Goal: Task Accomplishment & Management: Use online tool/utility

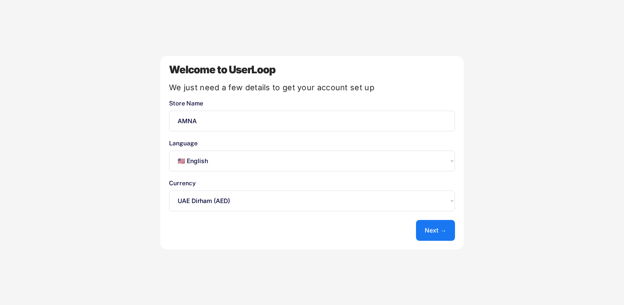
select select ""en""
select select ""1348695171700984260__LOOKUP__1635527638659x232633248057028120""
click at [255, 163] on select "Select an option... 🇺🇸 English 🇫🇷 Français 🇩🇪 Deutsch 🇪🇸 Español" at bounding box center [312, 160] width 286 height 21
click at [434, 229] on button "Next →" at bounding box center [435, 230] width 39 height 21
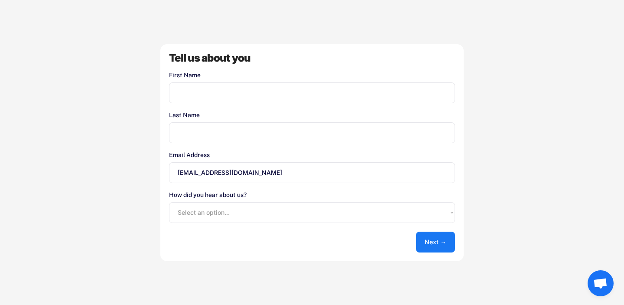
click at [307, 96] on input "input" at bounding box center [312, 92] width 286 height 21
type input "Amna"
drag, startPoint x: 184, startPoint y: 134, endPoint x: 274, endPoint y: 142, distance: 90.1
click at [274, 142] on input "input" at bounding box center [312, 132] width 286 height 21
type input "Ali"
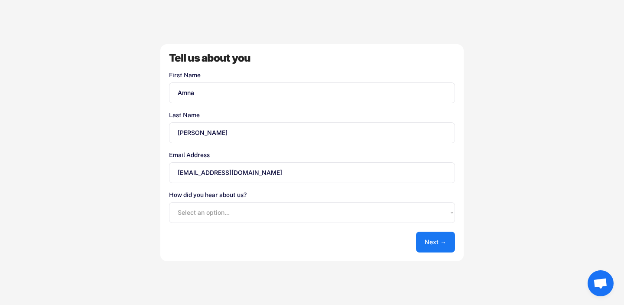
click at [310, 215] on select "Select an option... Shopify App Store Google UserLoop Blog Referred by a friend…" at bounding box center [312, 212] width 286 height 21
click at [416, 212] on select "Select an option... Shopify App Store Google UserLoop Blog Referred by a friend…" at bounding box center [312, 212] width 286 height 21
select select ""shopify_app_store""
click at [169, 202] on select "Select an option... Shopify App Store Google UserLoop Blog Referred by a friend…" at bounding box center [312, 212] width 286 height 21
click at [441, 242] on button "Next →" at bounding box center [435, 242] width 39 height 21
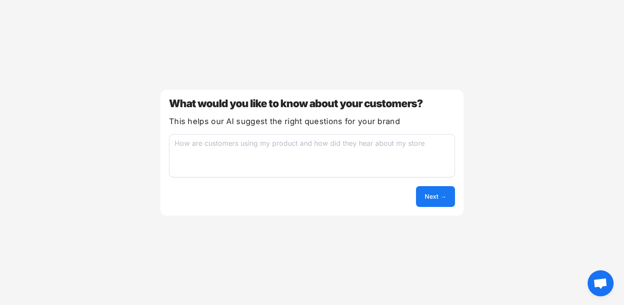
click at [365, 157] on textarea at bounding box center [312, 155] width 286 height 43
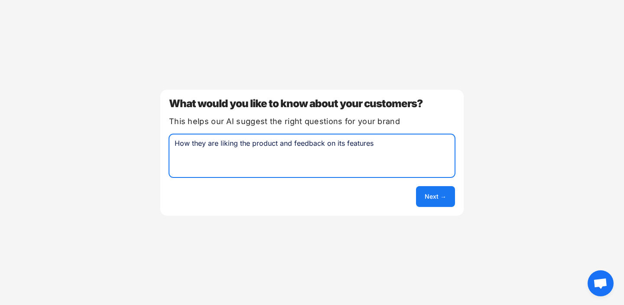
type textarea "How they are liking the product and feedback on its features"
click at [444, 196] on button "Next →" at bounding box center [435, 196] width 39 height 21
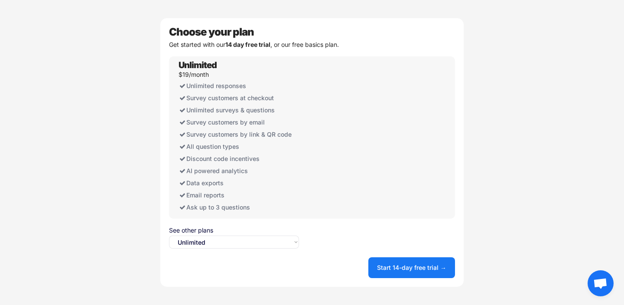
click at [288, 238] on select "Select an option... Unlimited Free" at bounding box center [234, 241] width 130 height 13
select select ""free0""
click at [169, 235] on select "Select an option... Unlimited Free" at bounding box center [234, 241] width 130 height 13
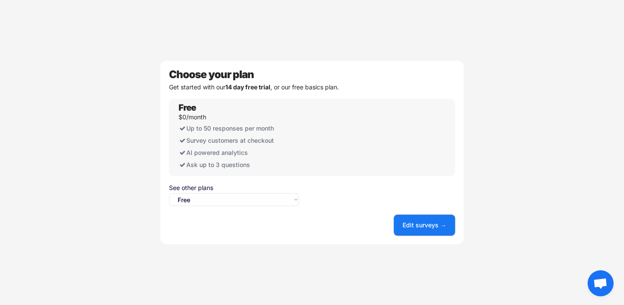
click at [431, 234] on button "Edit surveys →" at bounding box center [424, 225] width 61 height 21
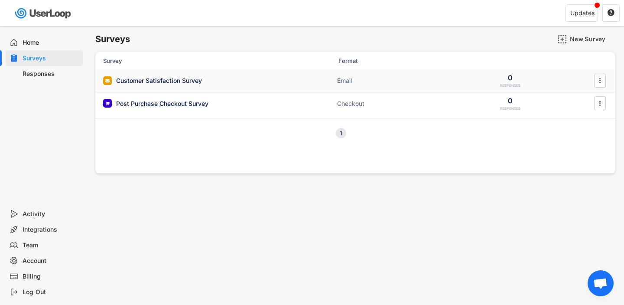
click at [275, 82] on div "Customer Satisfaction Survey" at bounding box center [189, 80] width 173 height 9
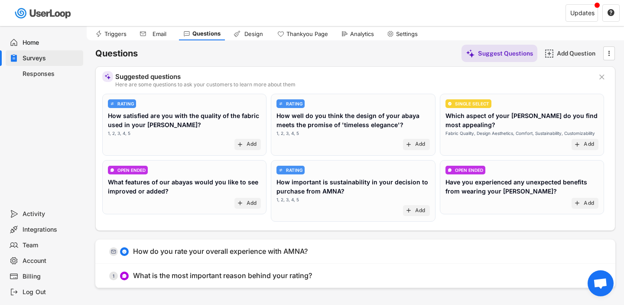
scroll to position [23, 0]
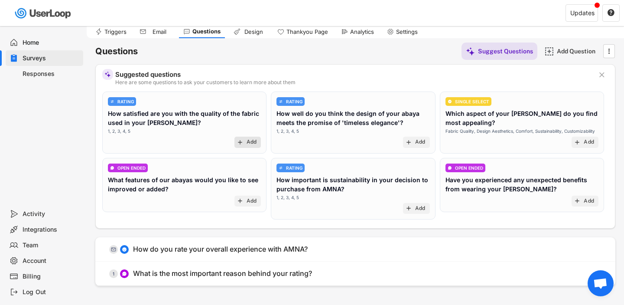
click at [245, 137] on div "add Add" at bounding box center [248, 142] width 27 height 11
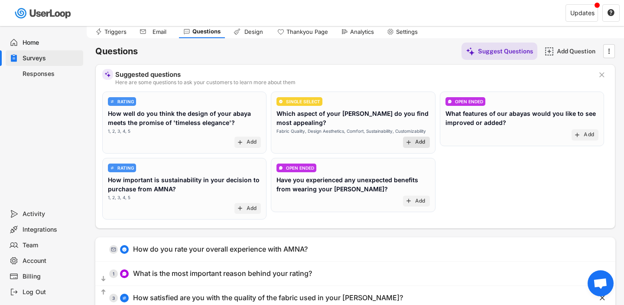
click at [423, 142] on div "Add" at bounding box center [420, 142] width 10 height 7
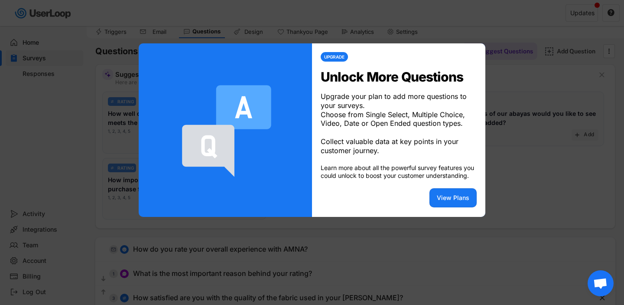
click at [532, 150] on div at bounding box center [312, 152] width 624 height 305
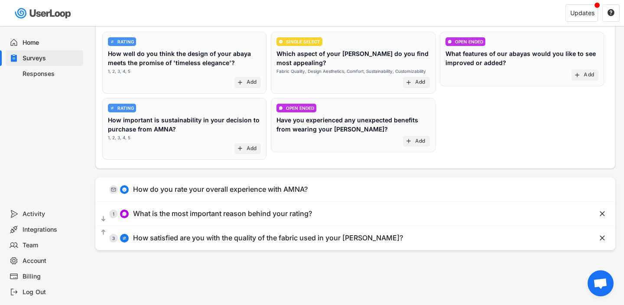
scroll to position [83, 0]
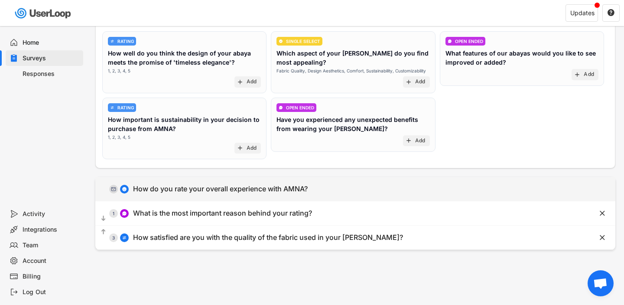
click at [525, 186] on div "  0 How do you rate your overall experience with AMNA?" at bounding box center [333, 189] width 477 height 20
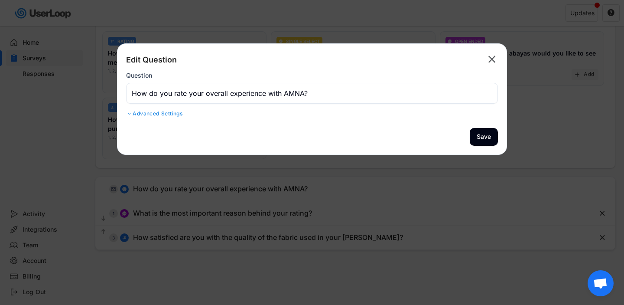
click at [523, 105] on div at bounding box center [312, 152] width 624 height 305
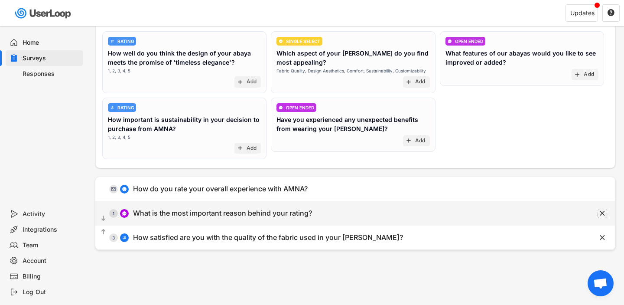
click at [602, 212] on text "" at bounding box center [602, 213] width 5 height 9
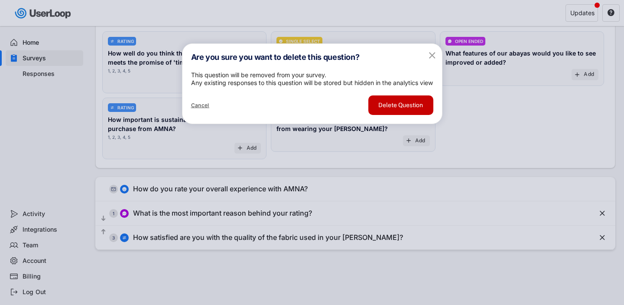
click at [425, 115] on button "Delete Question" at bounding box center [401, 105] width 65 height 20
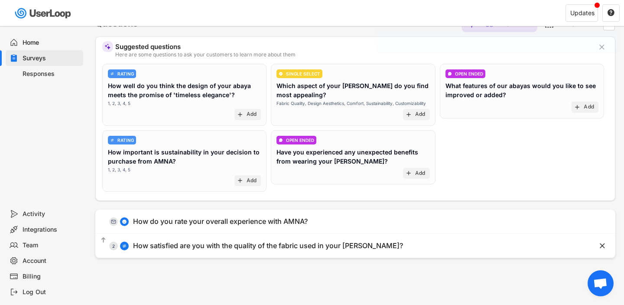
scroll to position [44, 0]
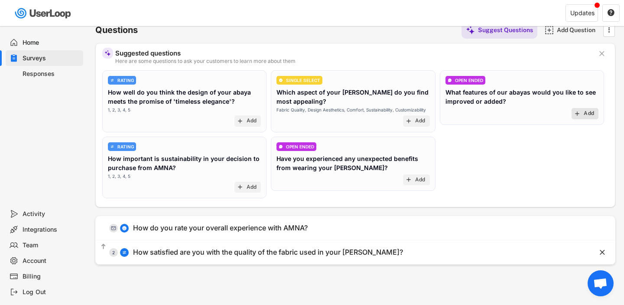
click at [584, 117] on div "Add" at bounding box center [589, 113] width 10 height 7
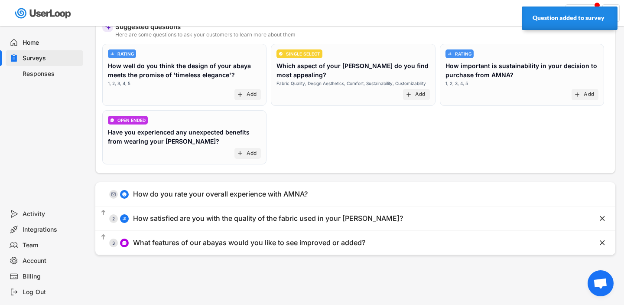
scroll to position [83, 0]
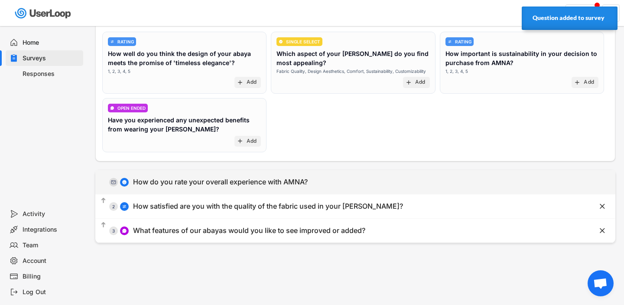
click at [230, 177] on div "  0 How do you rate your overall experience with AMNA?" at bounding box center [333, 182] width 477 height 20
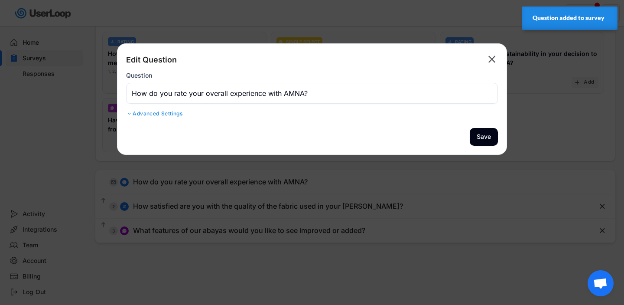
click at [173, 112] on div "Advanced Settings" at bounding box center [312, 113] width 372 height 7
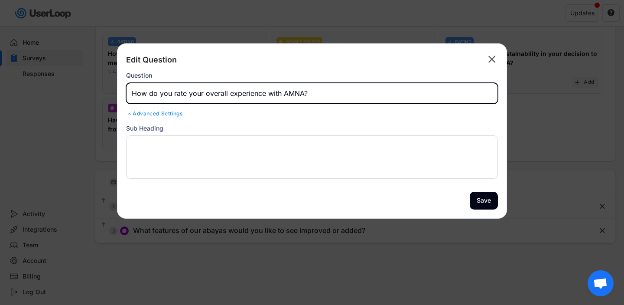
click at [150, 94] on input "input" at bounding box center [312, 93] width 372 height 21
drag, startPoint x: 205, startPoint y: 95, endPoint x: 319, endPoint y: 95, distance: 113.6
click at [319, 95] on input "input" at bounding box center [312, 93] width 372 height 21
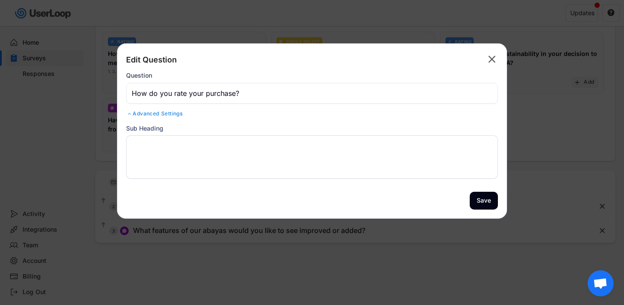
click at [222, 91] on input "input" at bounding box center [312, 93] width 372 height 21
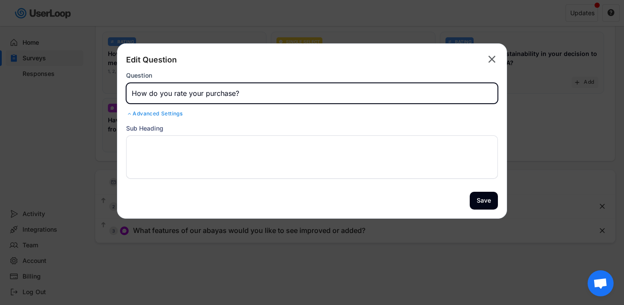
click at [222, 91] on input "input" at bounding box center [312, 93] width 372 height 21
paste input "How would you rate"
type input "How would you rate your purchase?"
click at [495, 205] on button "Save" at bounding box center [484, 201] width 28 height 18
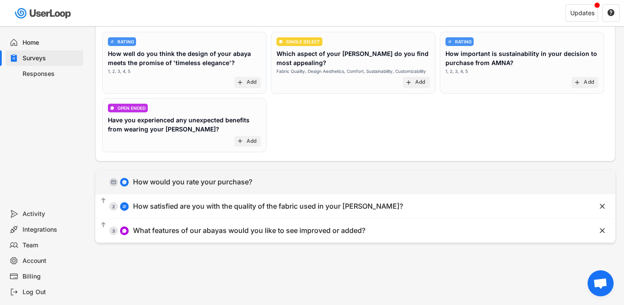
click at [294, 175] on div "  0 How would you rate your purchase?" at bounding box center [333, 182] width 477 height 20
type input "How would you rate your purchase?"
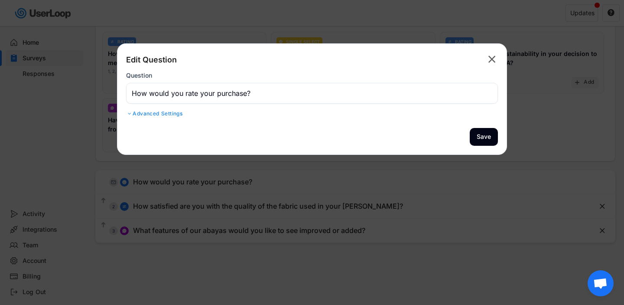
click at [337, 177] on div at bounding box center [312, 152] width 624 height 305
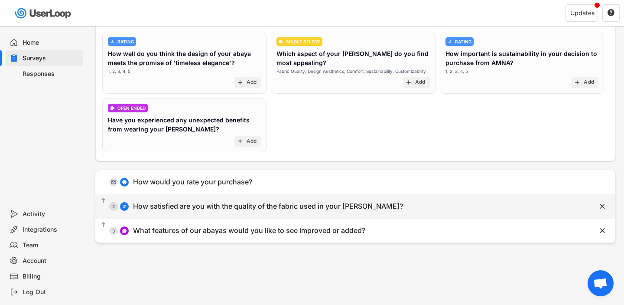
click at [288, 208] on div "How satisfied are you with the quality of the fabric used in your [PERSON_NAME]?" at bounding box center [268, 206] width 270 height 9
type input "How satisfied are you with the quality of the fabric used in your [PERSON_NAME]?"
select select ""1_5""
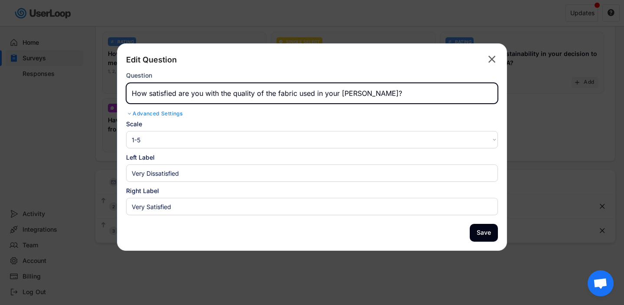
drag, startPoint x: 342, startPoint y: 94, endPoint x: 423, endPoint y: 95, distance: 81.1
click at [423, 95] on input "input" at bounding box center [312, 93] width 372 height 21
type input "How satisfied are you with the quality of the fabric used in your abaya?"
click at [488, 233] on button "Save" at bounding box center [484, 233] width 28 height 18
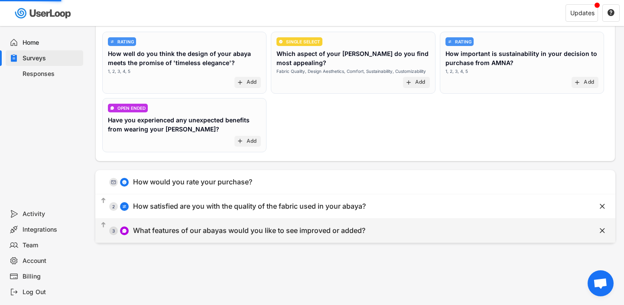
click at [361, 229] on div "What features of our abayas would you like to see improved or added?" at bounding box center [249, 230] width 232 height 9
type input "What features of our abayas would you like to see improved or added?"
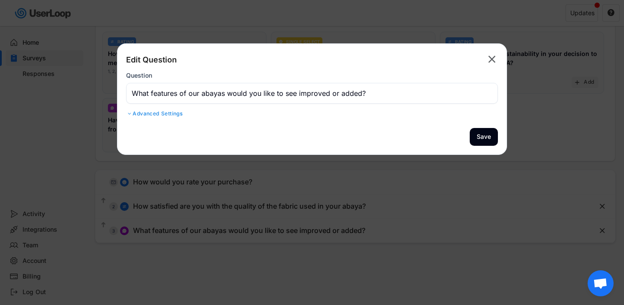
click at [155, 112] on div "Advanced Settings" at bounding box center [312, 113] width 372 height 7
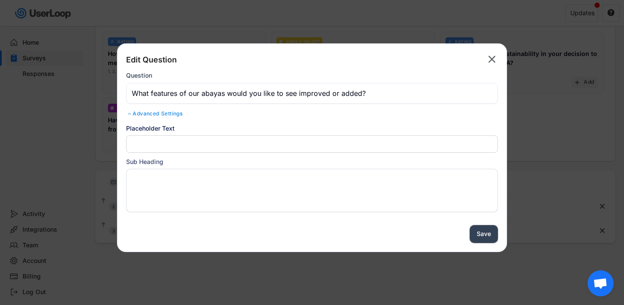
click at [490, 236] on button "Save" at bounding box center [484, 234] width 28 height 18
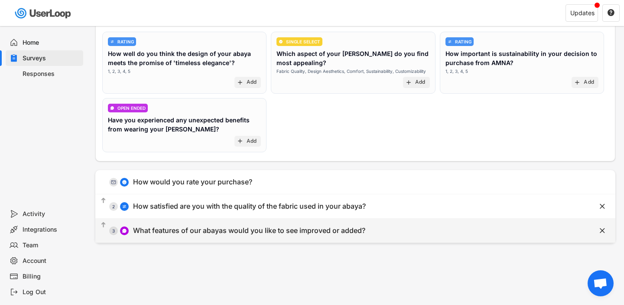
click at [547, 230] on div "  3 What features of our abayas would you like to see improved or added?" at bounding box center [333, 231] width 477 height 20
type input "What features of our abayas would you like to see improved or added?"
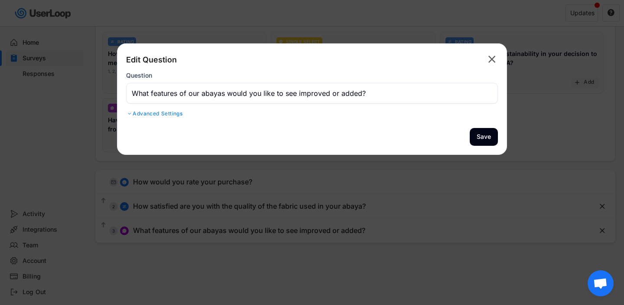
click at [171, 114] on div "Advanced Settings" at bounding box center [312, 113] width 372 height 7
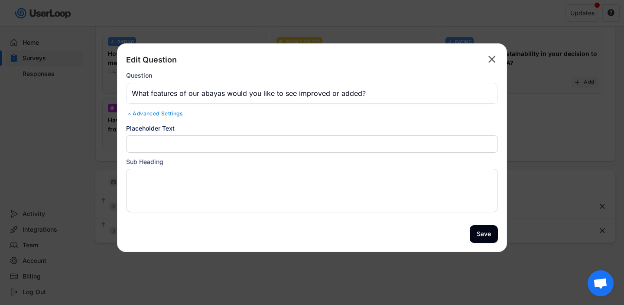
click at [179, 142] on input "input" at bounding box center [312, 143] width 372 height 17
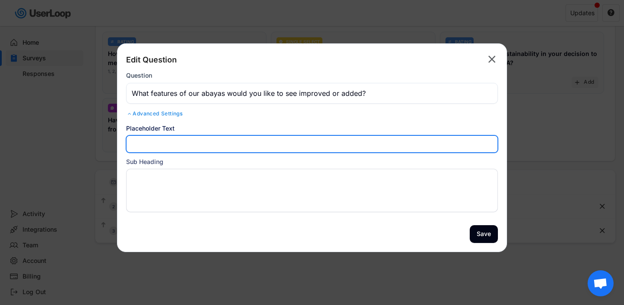
click at [179, 177] on textarea at bounding box center [312, 190] width 372 height 43
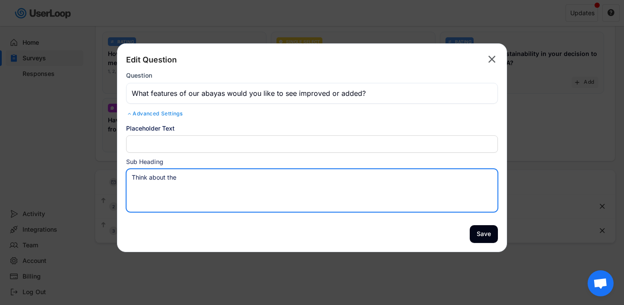
type textarea "Think about the"
click at [157, 175] on textarea "Think about the" at bounding box center [312, 190] width 372 height 43
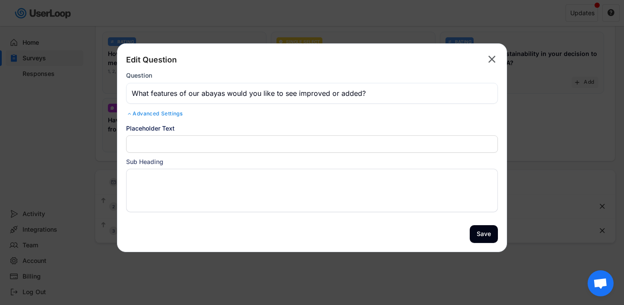
click at [163, 160] on div "Sub Heading" at bounding box center [312, 161] width 372 height 9
click at [494, 59] on text "" at bounding box center [492, 59] width 7 height 13
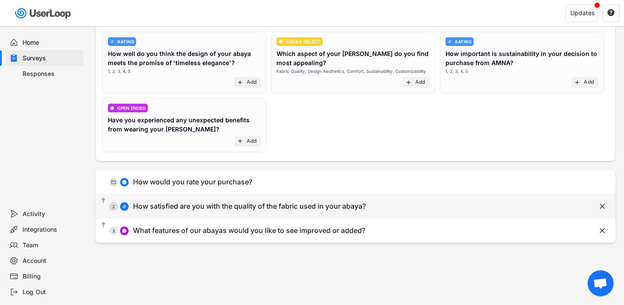
click at [314, 212] on div "  2 How satisfied are you with the quality of the fabric used in your abaya?" at bounding box center [333, 206] width 477 height 20
type input "How satisfied are you with the quality of the fabric used in your abaya?"
select select ""1_5""
type input "Very Dissatisfied"
type input "Very Satisfied"
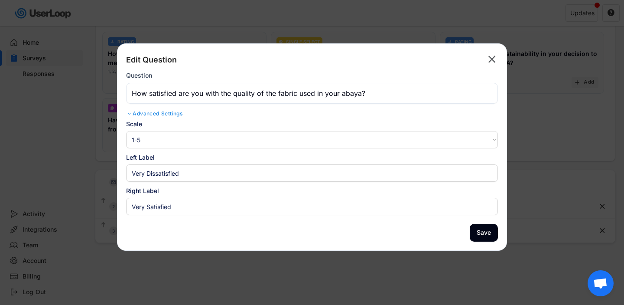
click at [498, 64] on div "Edit Question  Question Advanced Settings Placeholder Text Sub Heading Scale 1…" at bounding box center [312, 146] width 390 height 207
click at [489, 59] on text "" at bounding box center [492, 59] width 7 height 13
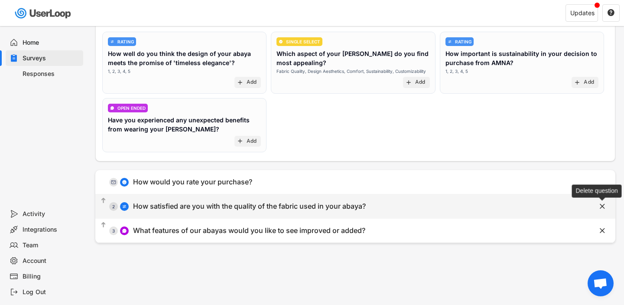
click at [599, 205] on icon "" at bounding box center [602, 206] width 9 height 9
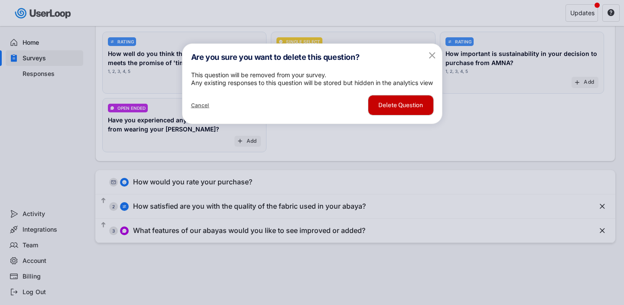
click at [415, 115] on button "Delete Question" at bounding box center [401, 105] width 65 height 20
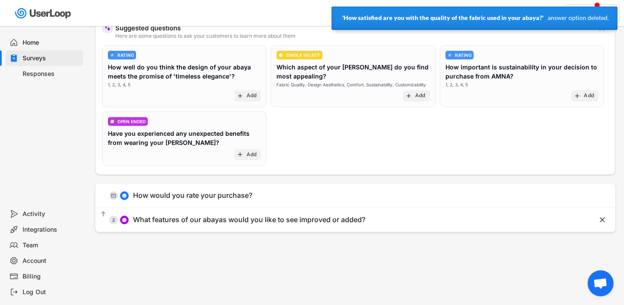
scroll to position [69, 0]
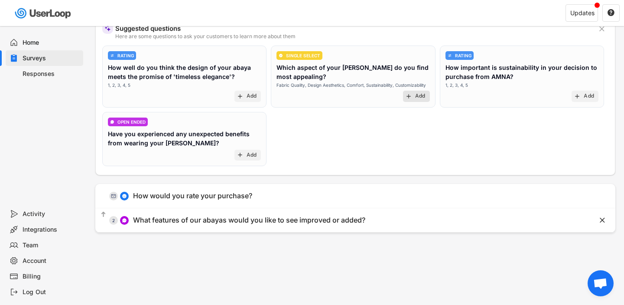
click at [412, 95] on text "add" at bounding box center [408, 96] width 7 height 7
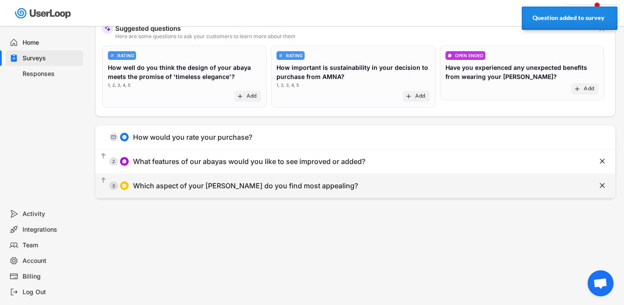
click at [98, 176] on div "  3 Which aspect of your [PERSON_NAME] do you find most appealing?" at bounding box center [333, 186] width 477 height 20
type input "Which aspect of your [PERSON_NAME] do you find most appealing?"
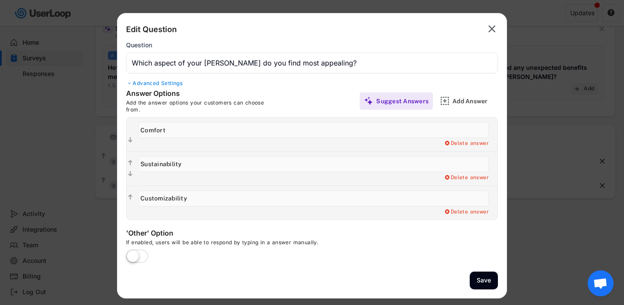
click at [292, 95] on div "Answer Options Add the answer options your customers can choose from." at bounding box center [219, 101] width 186 height 24
click at [494, 29] on text "" at bounding box center [492, 29] width 7 height 13
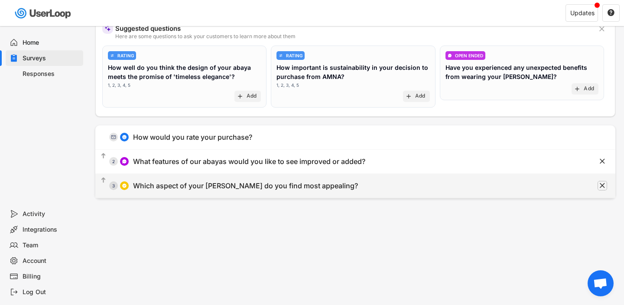
click at [604, 189] on icon "" at bounding box center [602, 185] width 9 height 9
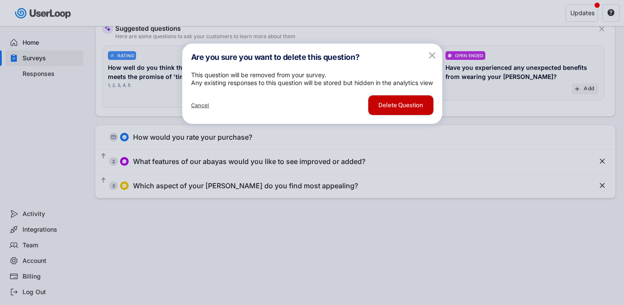
click at [425, 115] on button "Delete Question" at bounding box center [401, 105] width 65 height 20
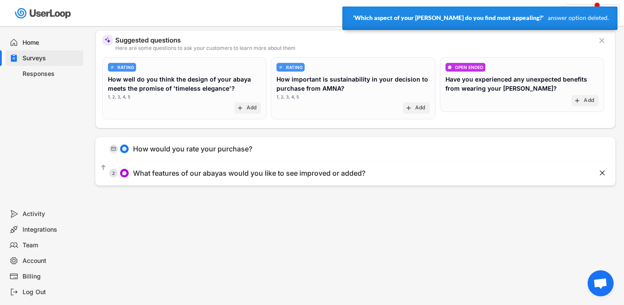
scroll to position [59, 0]
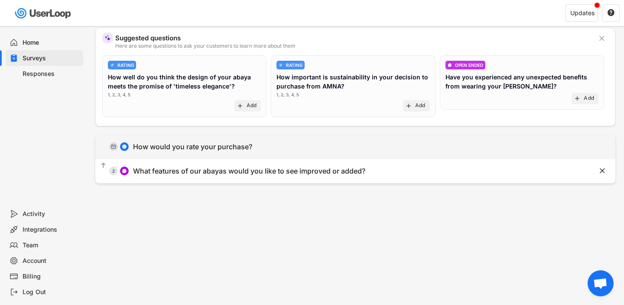
click at [253, 147] on div "  0 How would you rate your purchase?" at bounding box center [333, 147] width 477 height 20
type input "How would you rate your purchase?"
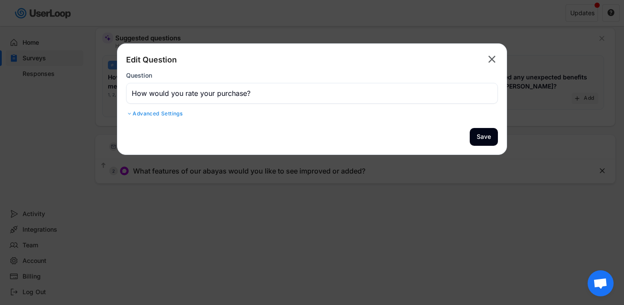
click at [489, 59] on text "" at bounding box center [492, 59] width 7 height 13
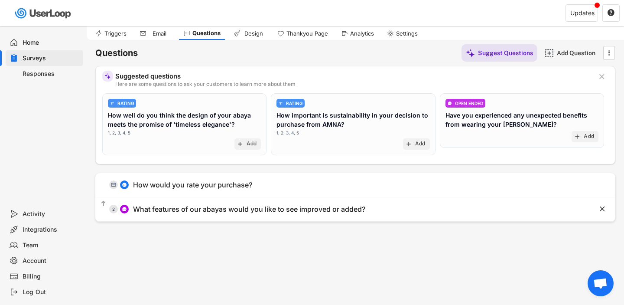
scroll to position [0, 0]
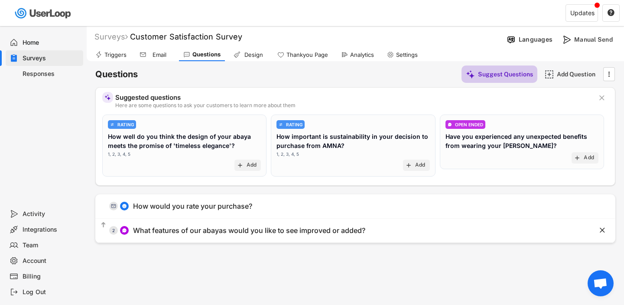
click at [520, 71] on div "Suggest Questions" at bounding box center [505, 74] width 55 height 8
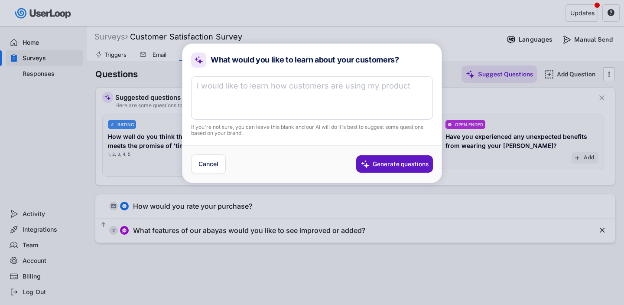
click at [375, 105] on textarea at bounding box center [312, 97] width 242 height 43
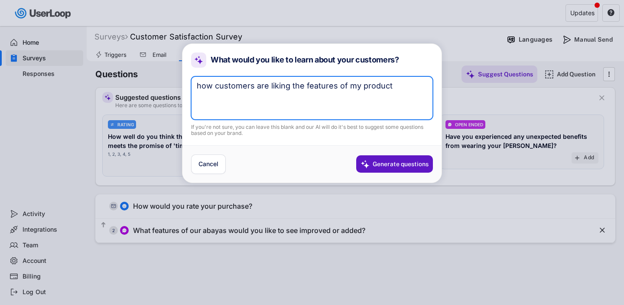
type textarea "how customers are liking the features of my product"
click at [352, 129] on div "If you're not sure, you can leave this blank and our AI will do it's best to su…" at bounding box center [312, 130] width 242 height 13
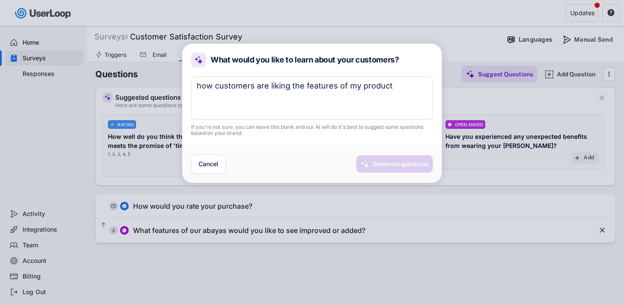
click at [404, 162] on div "Generate questions" at bounding box center [401, 164] width 56 height 8
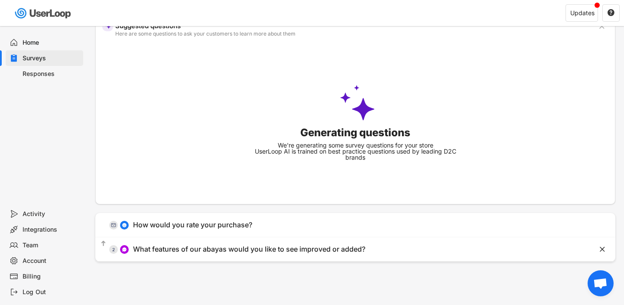
scroll to position [71, 0]
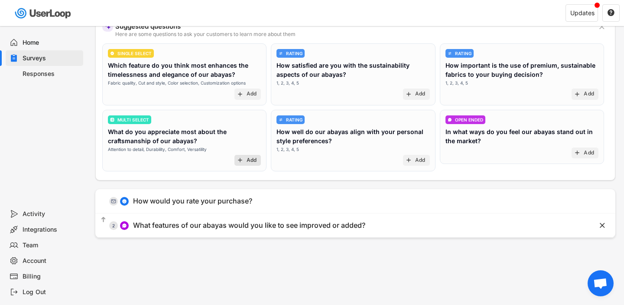
click at [248, 163] on div "Add" at bounding box center [252, 160] width 10 height 7
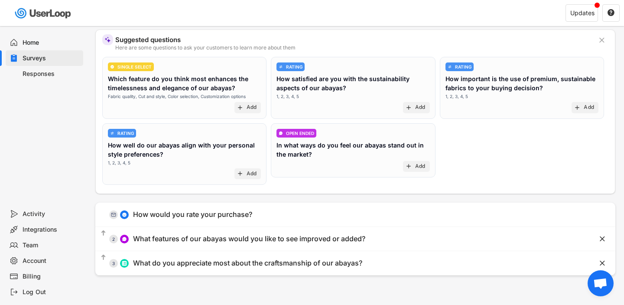
scroll to position [57, 0]
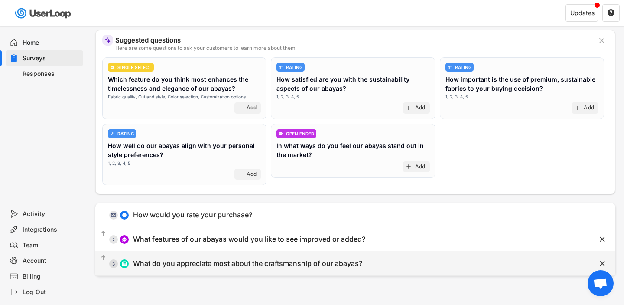
click at [256, 266] on div "What do you appreciate most about the craftsmanship of our abayas?" at bounding box center [247, 263] width 229 height 9
type input "What do you appreciate most about the craftsmanship of our abayas?"
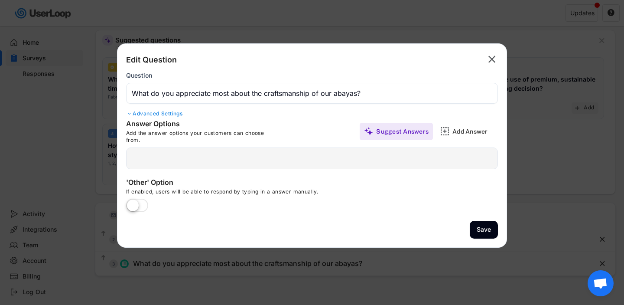
type input "Durability"
type input "Versatility"
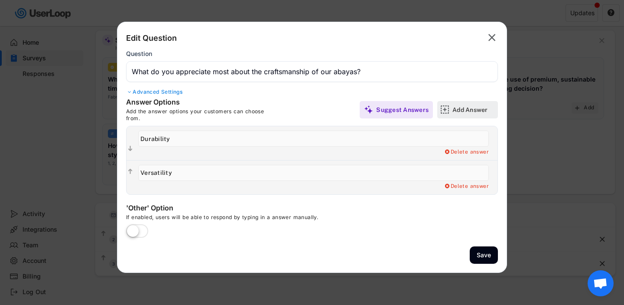
click at [456, 106] on div "Add Answer" at bounding box center [474, 110] width 43 height 8
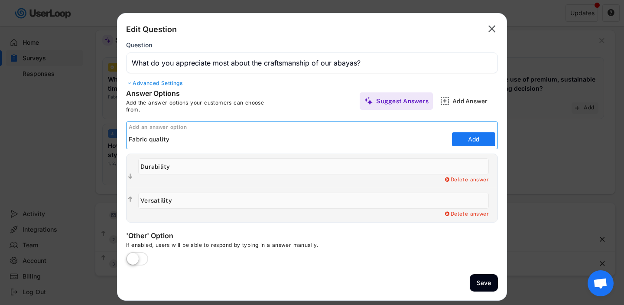
click at [152, 141] on input "input" at bounding box center [289, 139] width 321 height 13
type input "Fabric Quality"
click at [472, 140] on button "Add" at bounding box center [473, 139] width 43 height 14
type input "Fabric Quality"
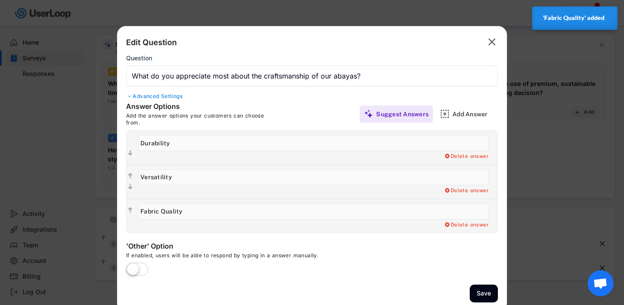
scroll to position [52, 0]
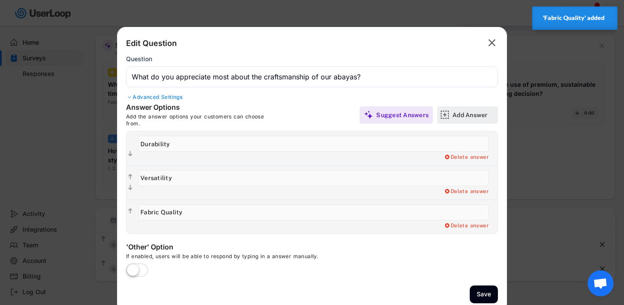
click at [462, 118] on div "Add Answer" at bounding box center [474, 114] width 43 height 17
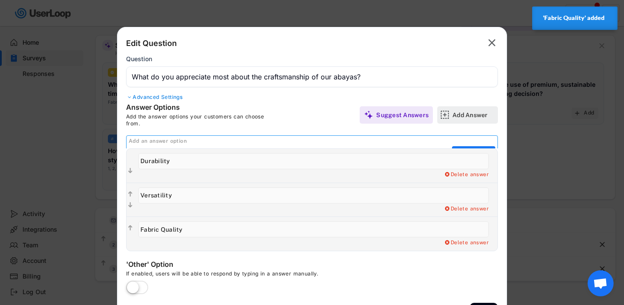
scroll to position [0, 0]
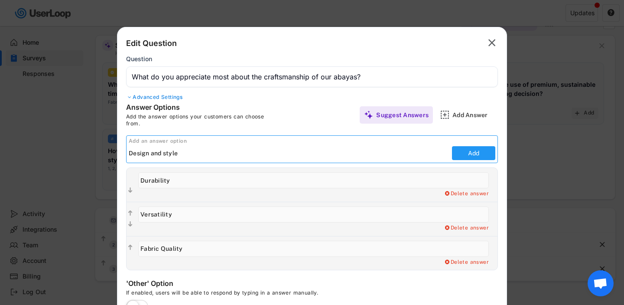
type input "Design and style"
click at [478, 149] on button "Add" at bounding box center [473, 153] width 43 height 14
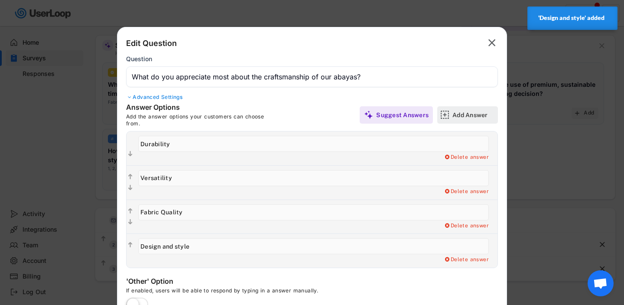
click at [480, 110] on div "Add Answer" at bounding box center [474, 114] width 43 height 17
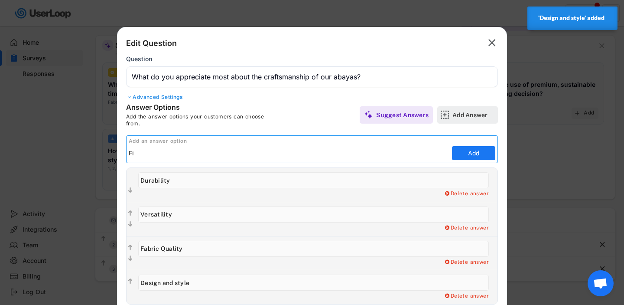
type input "F"
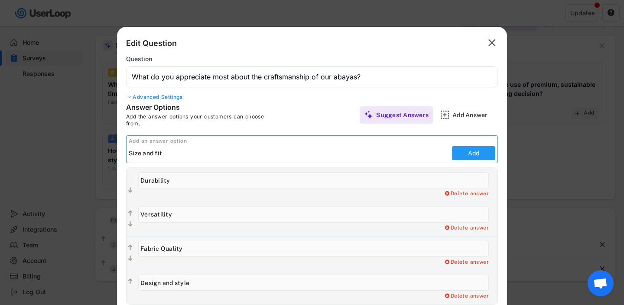
type input "Size and fit"
click at [472, 152] on button "Add" at bounding box center [473, 153] width 43 height 14
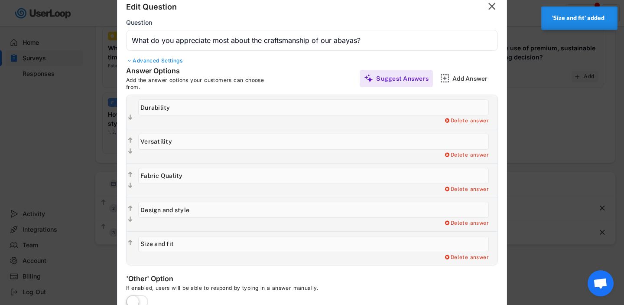
scroll to position [90, 0]
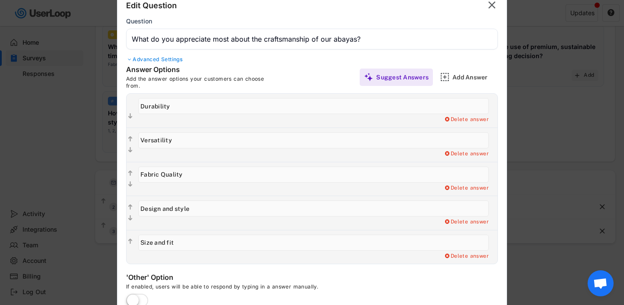
drag, startPoint x: 176, startPoint y: 210, endPoint x: 138, endPoint y: 209, distance: 38.6
click at [138, 209] on div "Delete answer" at bounding box center [316, 213] width 364 height 34
click at [175, 201] on input "input" at bounding box center [313, 208] width 351 height 16
drag, startPoint x: 177, startPoint y: 209, endPoint x: 166, endPoint y: 209, distance: 11.3
click at [166, 209] on input "input" at bounding box center [313, 208] width 351 height 16
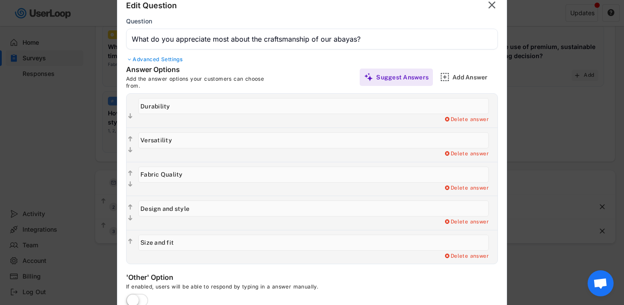
drag, startPoint x: 160, startPoint y: 209, endPoint x: 222, endPoint y: 207, distance: 61.6
click at [222, 207] on input "input" at bounding box center [313, 208] width 351 height 16
type input "Design"
drag, startPoint x: 168, startPoint y: 245, endPoint x: 133, endPoint y: 240, distance: 35.4
click at [133, 240] on div "  Delete answer" at bounding box center [312, 247] width 371 height 34
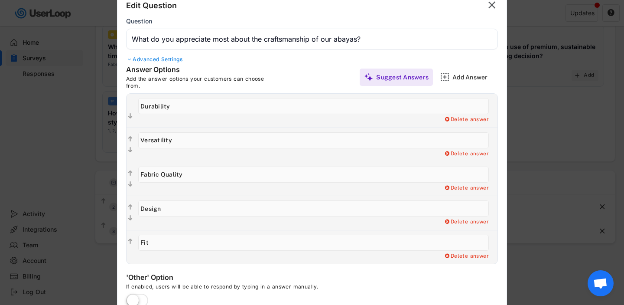
type input "Fit"
click at [233, 226] on div "Delete answer" at bounding box center [316, 213] width 364 height 34
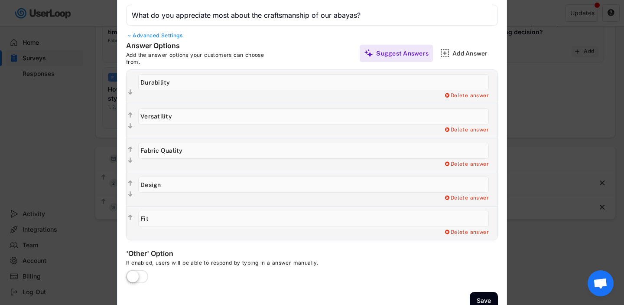
scroll to position [113, 0]
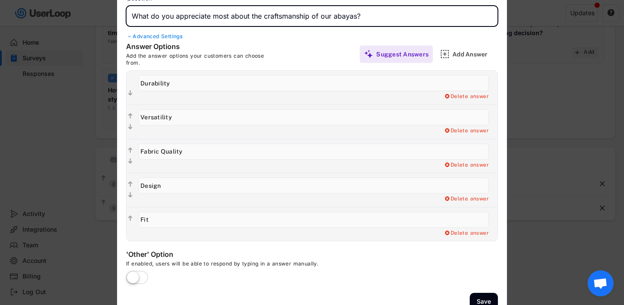
drag, startPoint x: 156, startPoint y: 18, endPoint x: 360, endPoint y: 17, distance: 204.2
click at [360, 17] on input "input" at bounding box center [312, 16] width 372 height 21
type input "What do you like the most about your purchase?"
click at [271, 52] on div "Add the answer options your customers can choose from." at bounding box center [202, 58] width 152 height 13
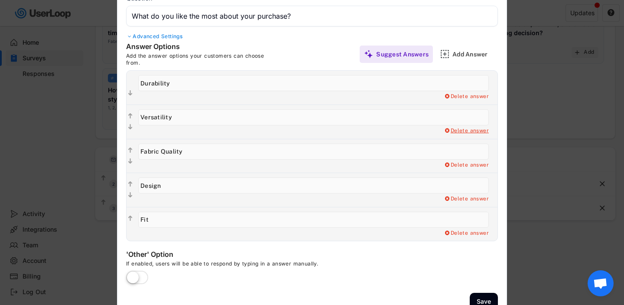
click at [474, 131] on div "Delete answer" at bounding box center [466, 130] width 45 height 7
click at [468, 94] on div "Delete answer" at bounding box center [466, 96] width 45 height 7
click at [468, 94] on div "Yes, I want to delete this answer" at bounding box center [445, 96] width 87 height 7
type input "Versatility"
type input "Fabric Quality"
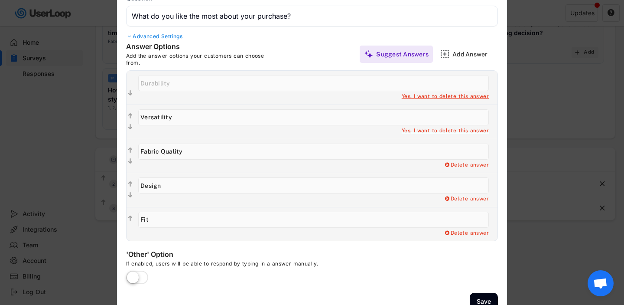
type input "Design"
type input "Fit"
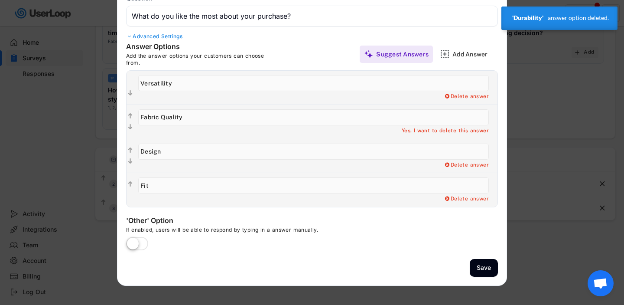
drag, startPoint x: 158, startPoint y: 117, endPoint x: 219, endPoint y: 117, distance: 60.7
click at [219, 117] on input "input" at bounding box center [313, 117] width 351 height 16
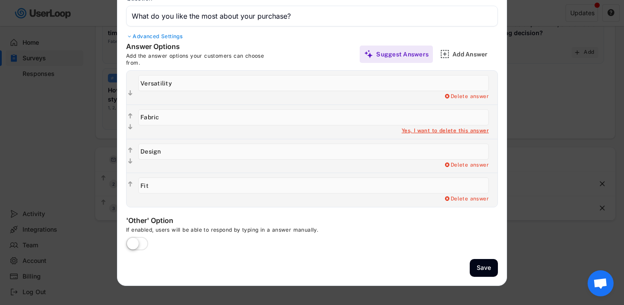
type input "Fabric"
click at [243, 101] on div "Delete answer Yes, I want to delete this answer" at bounding box center [316, 88] width 364 height 34
click at [143, 245] on label at bounding box center [137, 244] width 26 height 19
click at [0, 0] on input "checkbox" at bounding box center [0, 0] width 0 height 0
type input "Other"
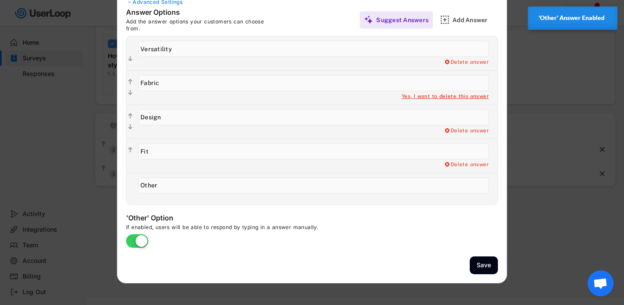
scroll to position [148, 0]
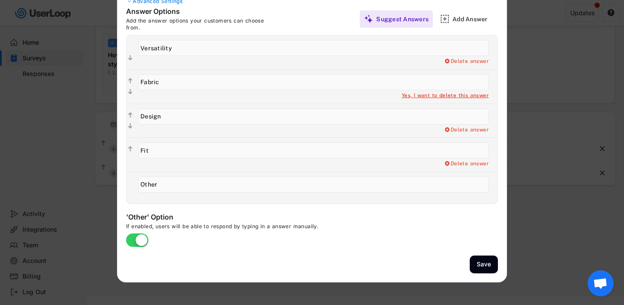
click at [154, 149] on input "input" at bounding box center [313, 150] width 351 height 16
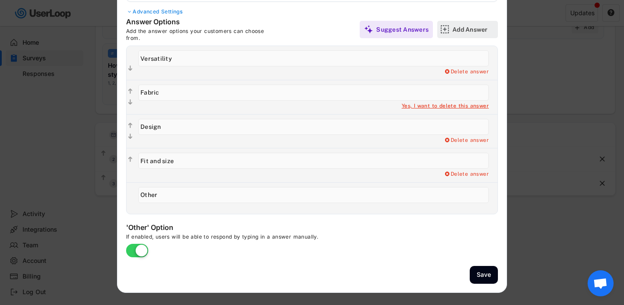
type input "Fit and size"
click at [488, 21] on div "Add Answer" at bounding box center [474, 29] width 43 height 17
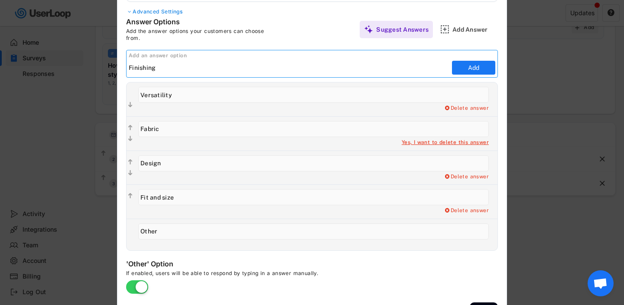
type input "Finishing"
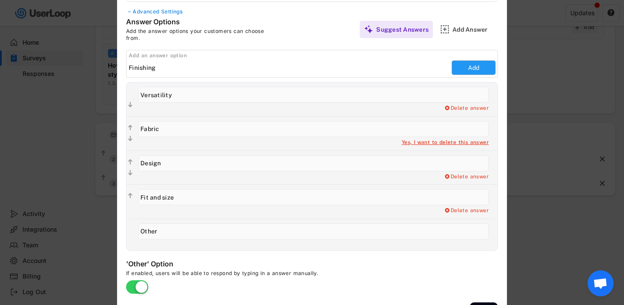
click at [488, 70] on button "Add" at bounding box center [473, 68] width 43 height 14
type input "Finishing"
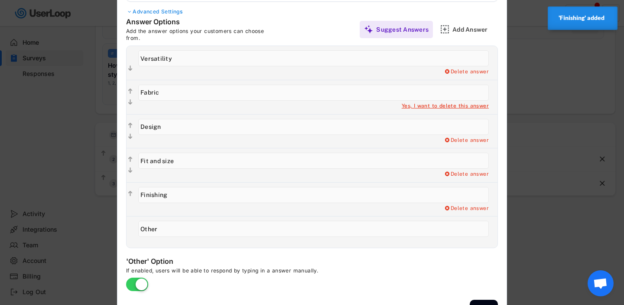
click at [137, 75] on div "Delete answer Yes, I want to delete this answer" at bounding box center [316, 63] width 364 height 34
click at [444, 69] on div "Delete answer" at bounding box center [466, 72] width 45 height 7
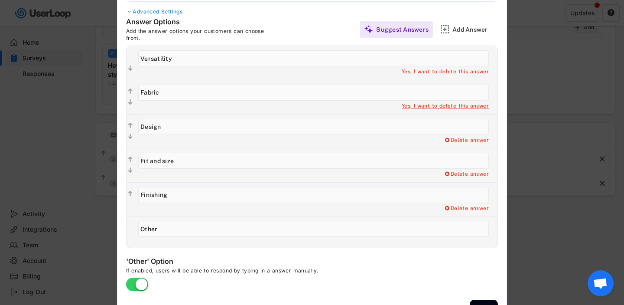
click at [431, 72] on div "Yes, I want to delete this answer" at bounding box center [445, 72] width 87 height 7
type input "Fabric"
type input "Design"
type input "Fit and size"
type input "Finishing"
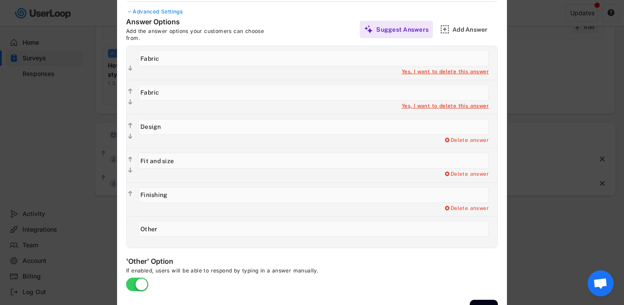
type input "Other"
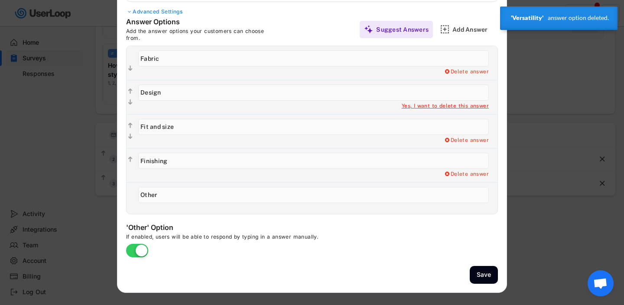
drag, startPoint x: 150, startPoint y: 126, endPoint x: 228, endPoint y: 126, distance: 78.9
click at [228, 126] on input "input" at bounding box center [313, 127] width 351 height 16
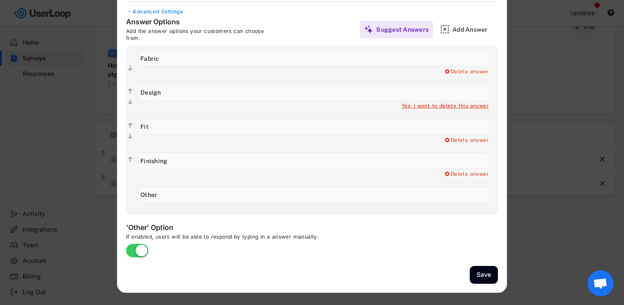
type input "Fit"
click at [343, 255] on div "'Other' Option If enabled, users will be able to respond by typing in a answer …" at bounding box center [256, 240] width 260 height 34
click at [132, 91] on text "" at bounding box center [130, 91] width 4 height 7
type input "Design"
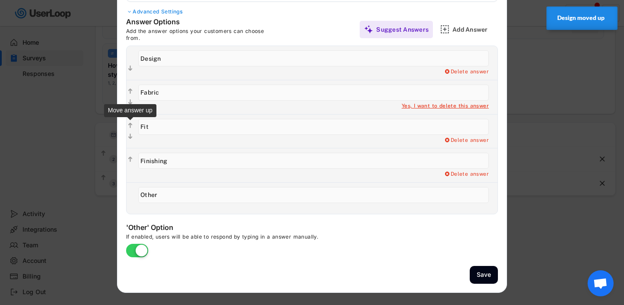
click at [131, 126] on text "" at bounding box center [130, 125] width 4 height 7
type input "Fit"
type input "Fabric"
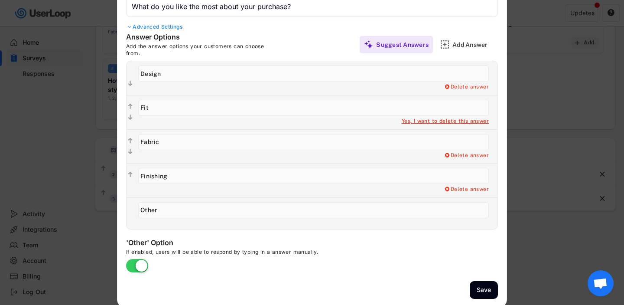
scroll to position [124, 0]
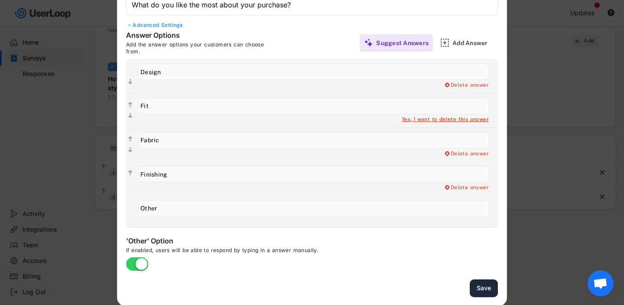
click at [494, 287] on button "Save" at bounding box center [484, 288] width 28 height 18
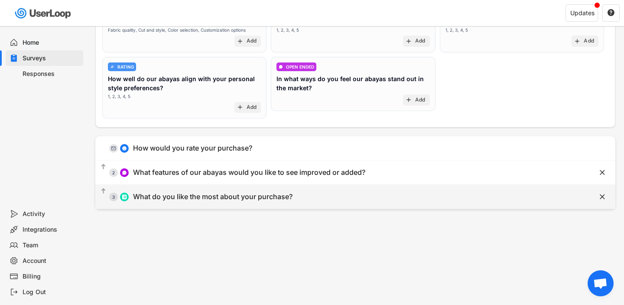
click at [274, 193] on div "What do you like the most about your purchase?" at bounding box center [213, 196] width 160 height 9
type input "What do you like the most about your purchase?"
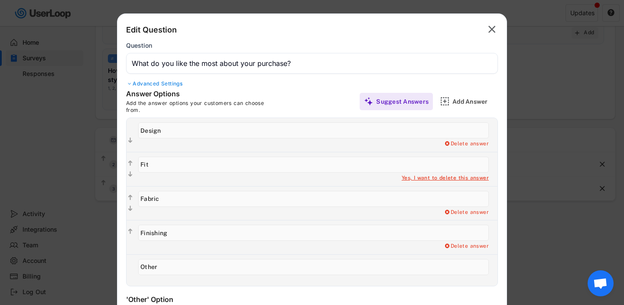
scroll to position [138, 0]
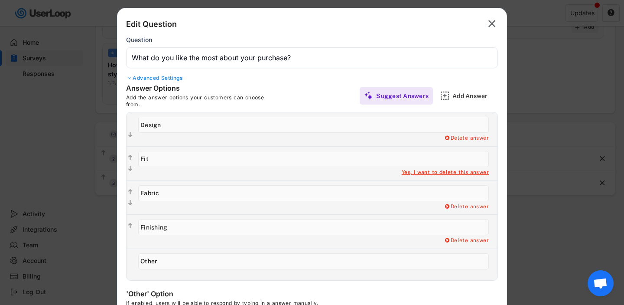
click at [173, 80] on div "Advanced Settings" at bounding box center [312, 78] width 372 height 7
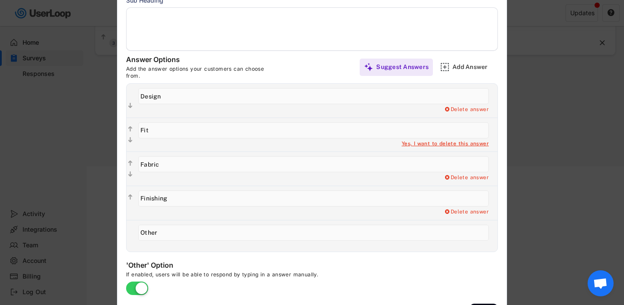
scroll to position [303, 0]
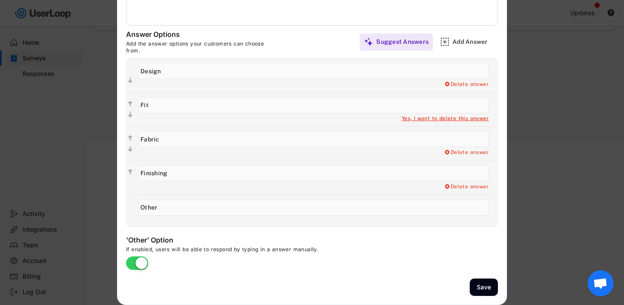
click at [543, 235] on div at bounding box center [312, 152] width 624 height 305
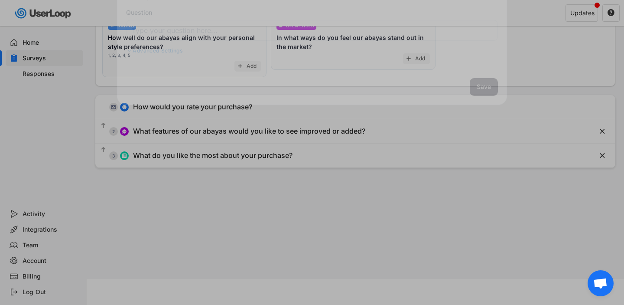
scroll to position [165, 0]
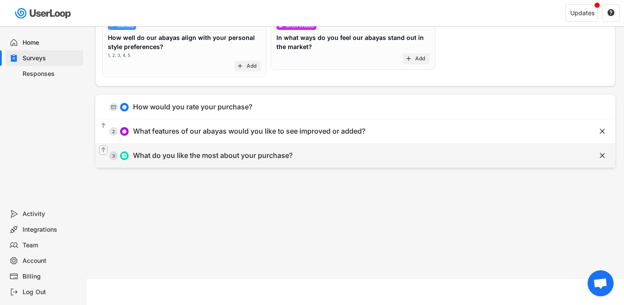
click at [102, 149] on text "" at bounding box center [103, 149] width 4 height 7
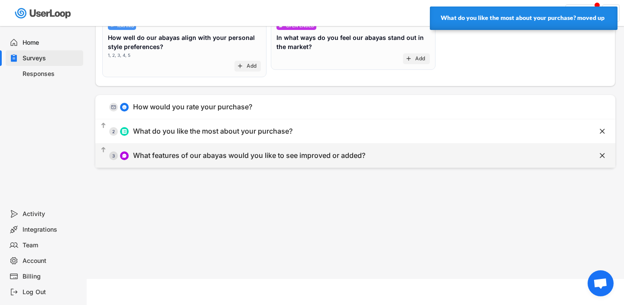
click at [230, 149] on div "  3 What features of our abayas would you like to see improved or added?" at bounding box center [333, 156] width 477 height 20
type input "What features of our abayas would you like to see improved or added?"
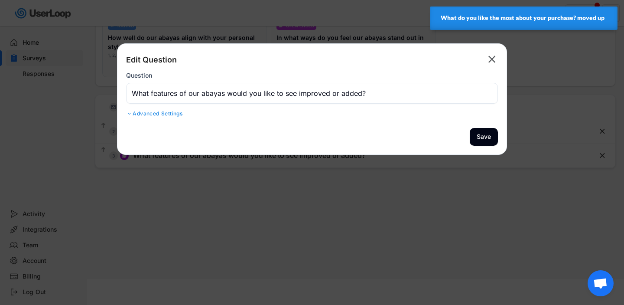
click at [162, 116] on div "Advanced Settings" at bounding box center [312, 113] width 372 height 7
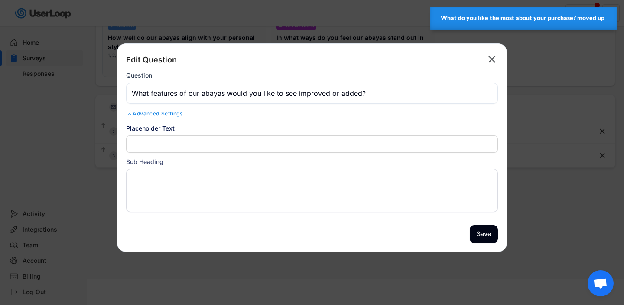
click at [162, 116] on div "Advanced Settings" at bounding box center [312, 113] width 372 height 7
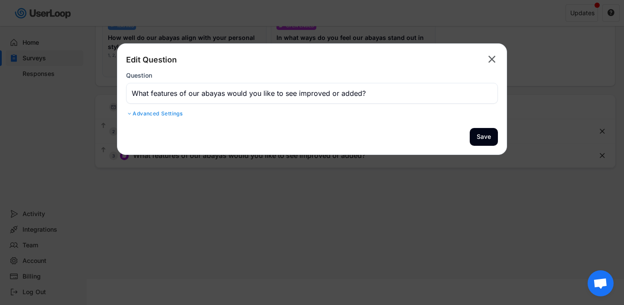
click at [343, 206] on div at bounding box center [312, 152] width 624 height 305
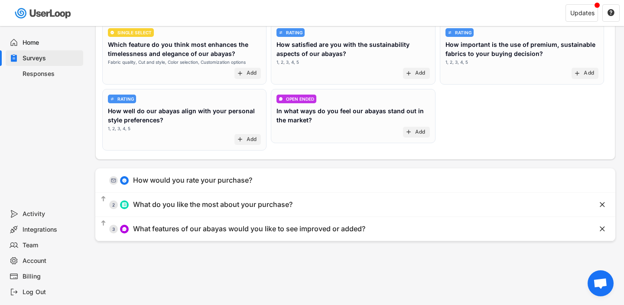
scroll to position [88, 0]
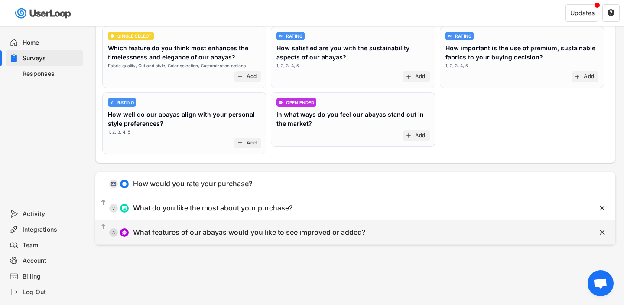
click at [309, 238] on div "  3 What features of our abayas would you like to see improved or added?" at bounding box center [333, 232] width 477 height 20
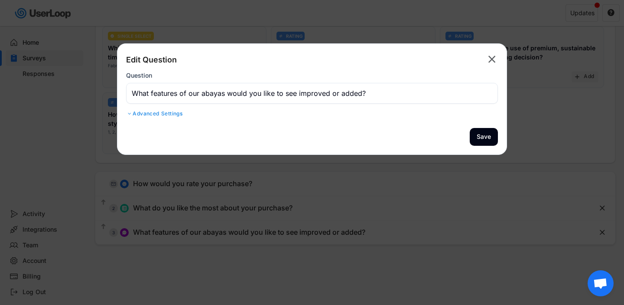
click at [177, 115] on div "Advanced Settings" at bounding box center [312, 113] width 372 height 7
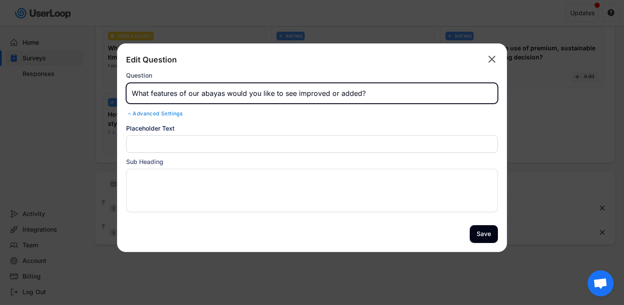
click at [200, 98] on input "input" at bounding box center [312, 93] width 372 height 21
click at [251, 95] on input "input" at bounding box center [312, 93] width 372 height 21
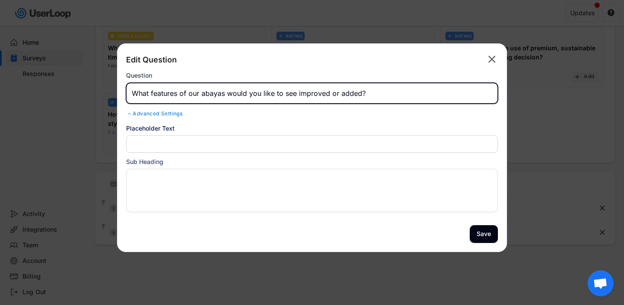
click at [251, 95] on input "input" at bounding box center [312, 93] width 372 height 21
paste input "Your insight inspires our design journey—what features or refinements would you…"
drag, startPoint x: 272, startPoint y: 94, endPoint x: 126, endPoint y: 87, distance: 146.7
click at [126, 87] on input "input" at bounding box center [312, 93] width 372 height 21
click at [265, 118] on div "Edit Question  Question Advanced Settings Randomize Order Show the response op…" at bounding box center [312, 134] width 372 height 164
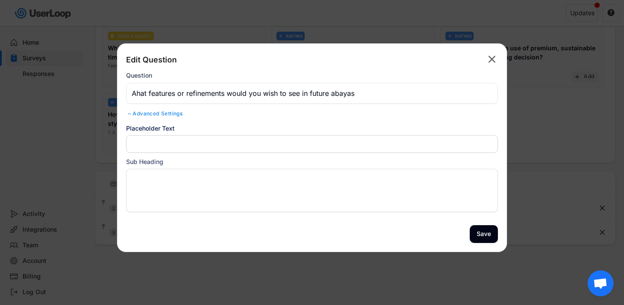
click at [380, 97] on input "input" at bounding box center [312, 93] width 372 height 21
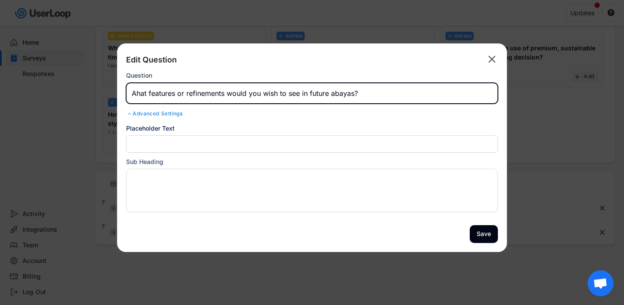
type input "Ahat features or refinements would you wish to see in future abayas?"
click at [386, 136] on input "input" at bounding box center [312, 143] width 372 height 17
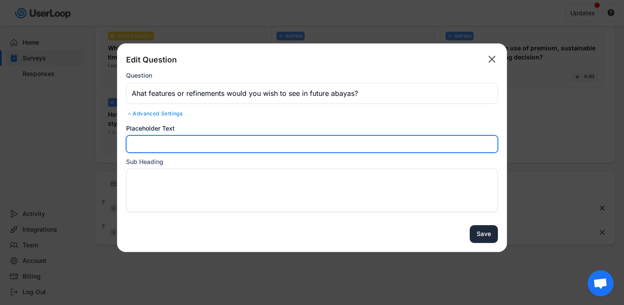
click at [490, 226] on button "Save" at bounding box center [484, 234] width 28 height 18
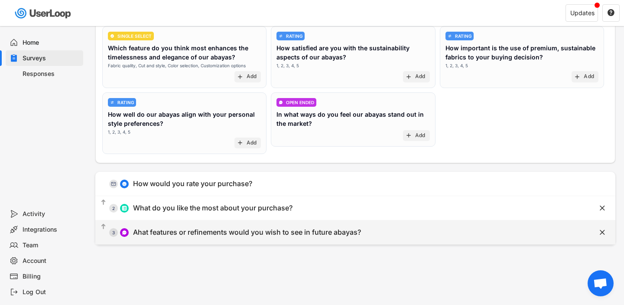
click at [236, 233] on div "Ahat features or refinements would you wish to see in future abayas?" at bounding box center [247, 232] width 228 height 9
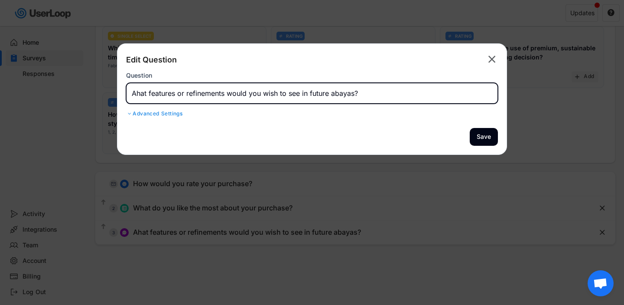
drag, startPoint x: 138, startPoint y: 93, endPoint x: 126, endPoint y: 93, distance: 12.1
click at [126, 93] on div "Edit Question  Question Advanced Settings Randomize Order Show the response op…" at bounding box center [312, 98] width 390 height 111
type input "What features or refinements would you wish to see in future abayas?"
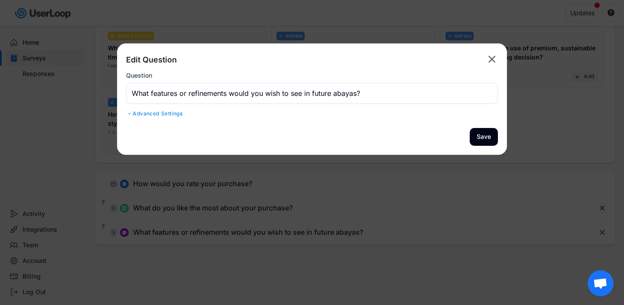
click at [220, 263] on div at bounding box center [312, 152] width 624 height 305
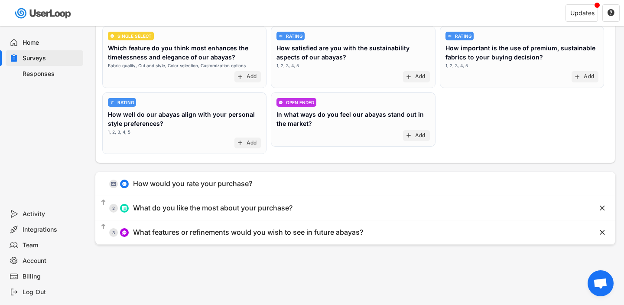
scroll to position [0, 0]
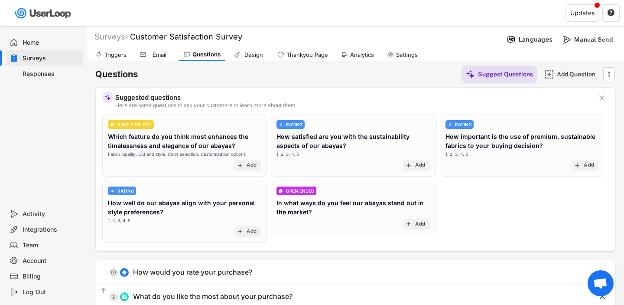
click at [245, 56] on div "Design" at bounding box center [254, 54] width 22 height 7
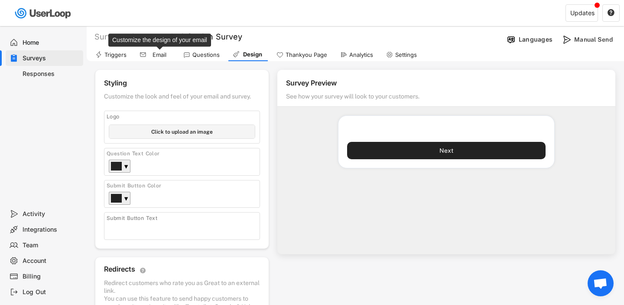
click at [160, 53] on div "Email" at bounding box center [160, 54] width 22 height 7
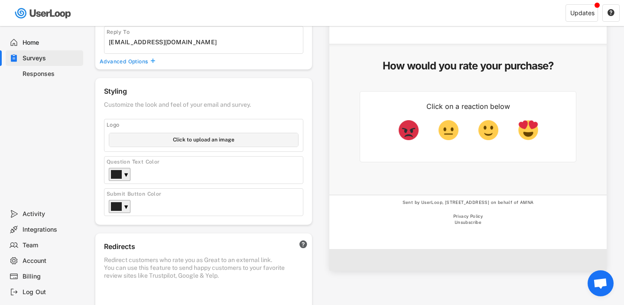
scroll to position [154, 0]
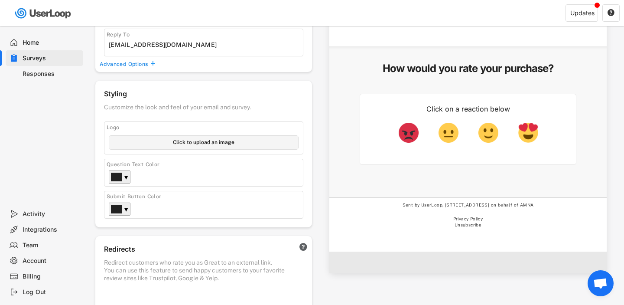
click at [467, 107] on div "Click on a reaction below" at bounding box center [468, 108] width 155 height 9
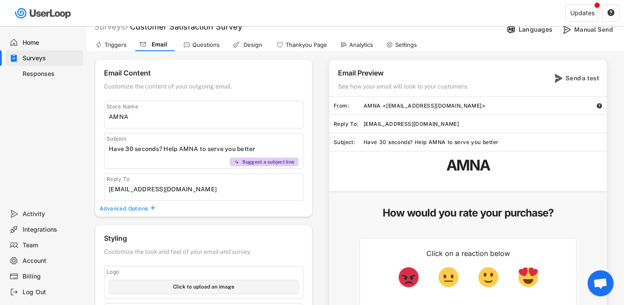
scroll to position [0, 0]
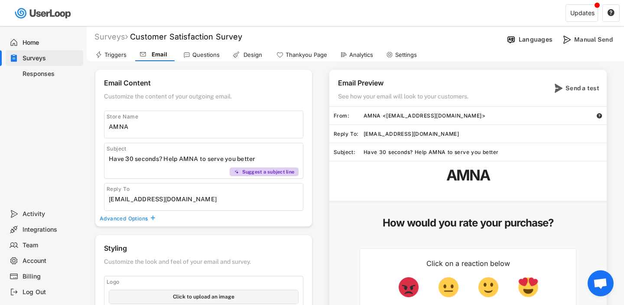
click at [214, 61] on div "Questions" at bounding box center [201, 54] width 45 height 13
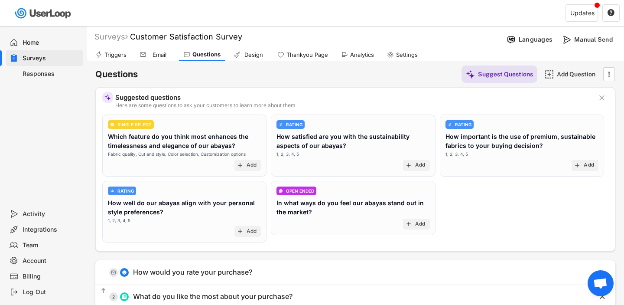
click at [163, 59] on div "Email" at bounding box center [154, 54] width 39 height 13
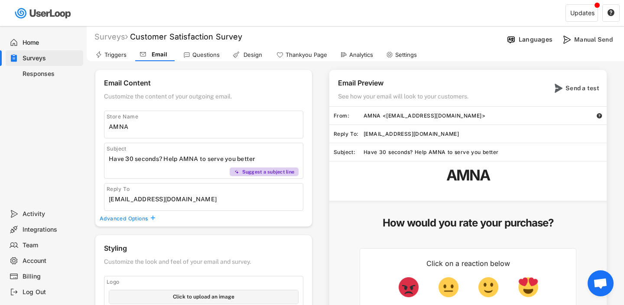
click at [461, 275] on div "Click on a reaction below" at bounding box center [468, 283] width 217 height 71
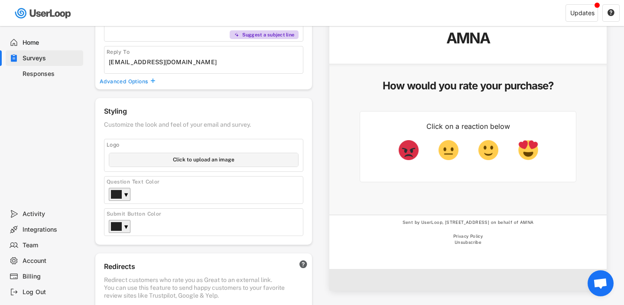
scroll to position [93, 0]
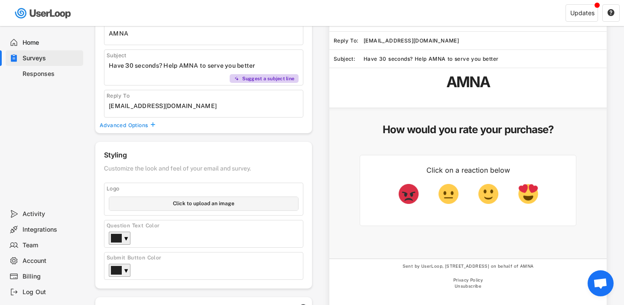
click at [132, 127] on div "Advanced Options" at bounding box center [124, 125] width 49 height 7
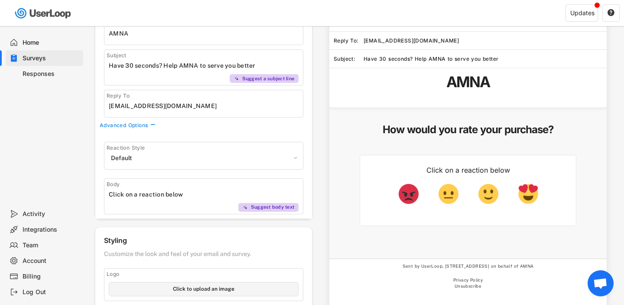
click at [195, 154] on select "Apple Default Hearts Stars Pugs" at bounding box center [204, 157] width 190 height 13
click at [109, 151] on select "Apple Default Hearts Stars Pugs" at bounding box center [204, 157] width 190 height 13
click at [199, 157] on select "Apple Default Hearts Stars Pugs" at bounding box center [204, 157] width 190 height 13
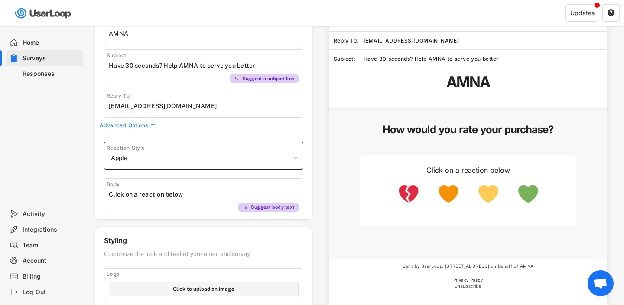
click at [109, 151] on select "Apple Default Hearts Stars Pugs" at bounding box center [204, 157] width 190 height 13
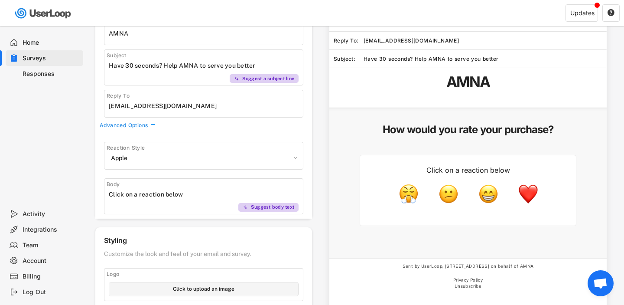
click at [195, 152] on select "Apple Default Hearts Stars Pugs" at bounding box center [204, 157] width 190 height 13
select select ""1348695171700984260__LOOKUP__1606940144563x279995255143530500""
click at [109, 151] on select "Apple Default Hearts Stars Pugs" at bounding box center [204, 157] width 190 height 13
click at [172, 193] on input "input" at bounding box center [206, 194] width 194 height 13
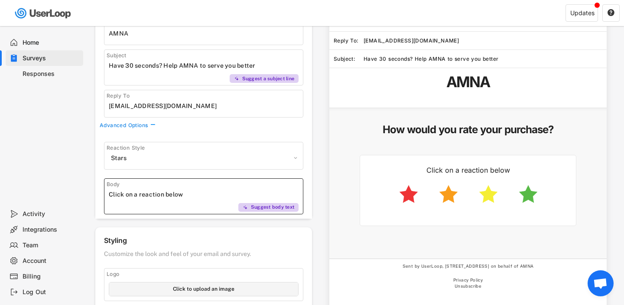
click at [172, 193] on input "input" at bounding box center [206, 194] width 194 height 13
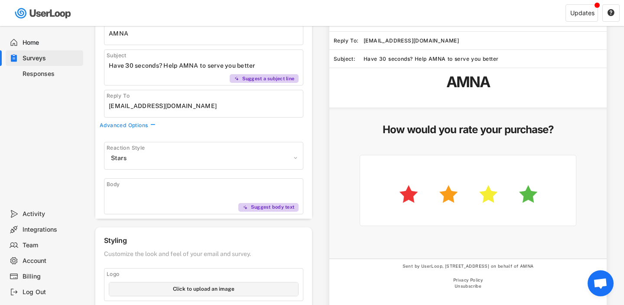
click at [176, 173] on div "Reaction Style Apple Default Hearts Stars Pugs Body Suggest body text" at bounding box center [203, 175] width 217 height 85
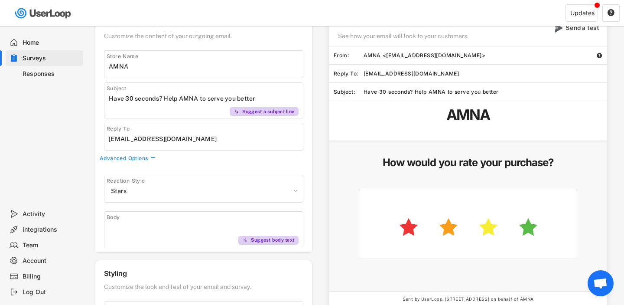
scroll to position [57, 0]
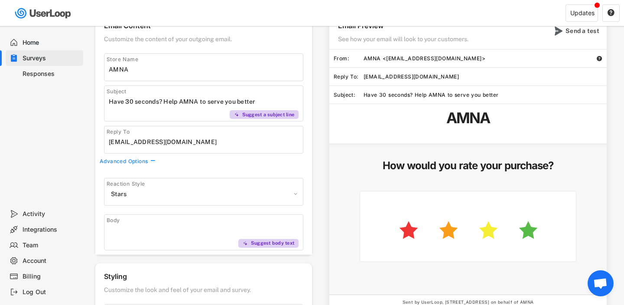
click at [172, 107] on input "input" at bounding box center [206, 101] width 194 height 13
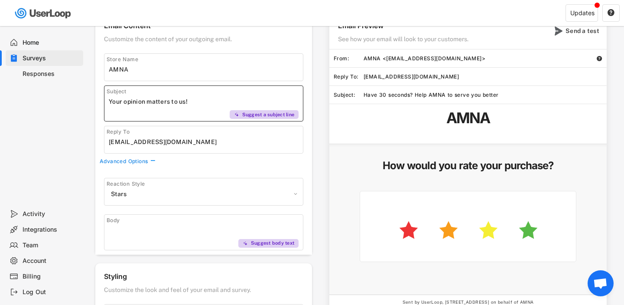
click at [348, 160] on div "How would you rate your purchase?" at bounding box center [468, 222] width 277 height 145
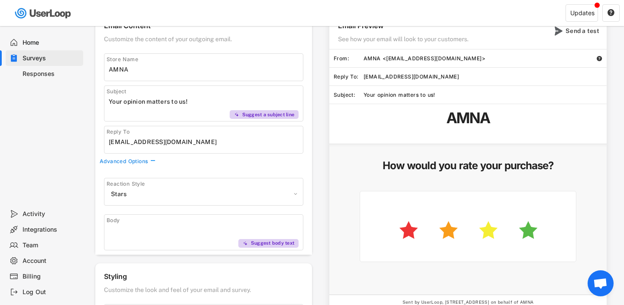
scroll to position [48, 0]
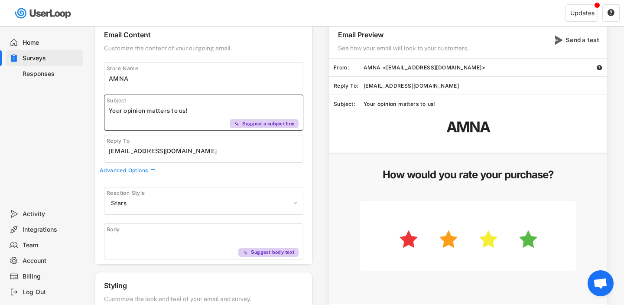
click at [202, 115] on input "input" at bounding box center [206, 110] width 194 height 13
paste input "Your insight inspires our design journey—w"
drag, startPoint x: 189, startPoint y: 111, endPoint x: 343, endPoint y: 115, distance: 154.4
click at [343, 115] on div "Email Content Customize the content of your outgoing email. Store Name Subject …" at bounding box center [355, 288] width 520 height 533
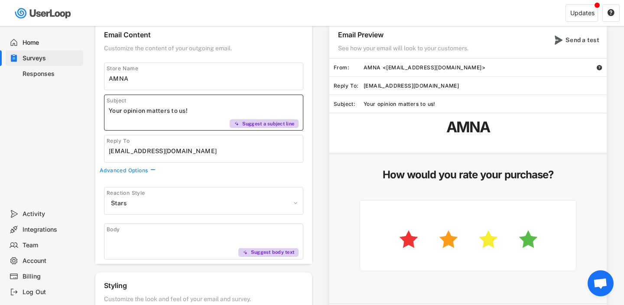
scroll to position [0, 0]
type input "Your opinion matters to us!"
click at [292, 178] on div "Reaction Style Apple Default Hearts Stars Pugs Body Suggest body text" at bounding box center [203, 220] width 217 height 85
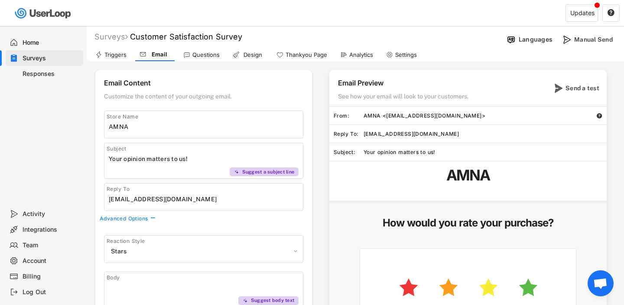
click at [114, 57] on div "Triggers" at bounding box center [115, 54] width 22 height 7
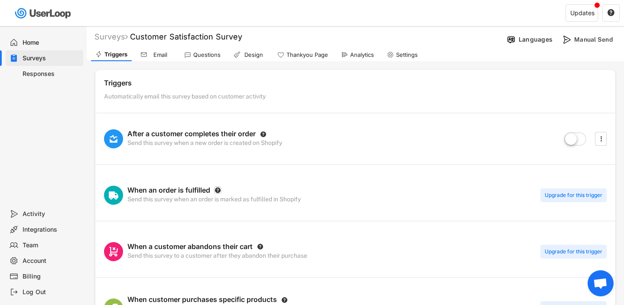
click at [218, 189] on text "" at bounding box center [218, 190] width 6 height 7
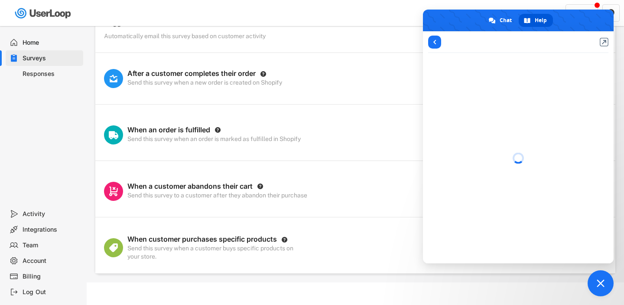
scroll to position [64, 0]
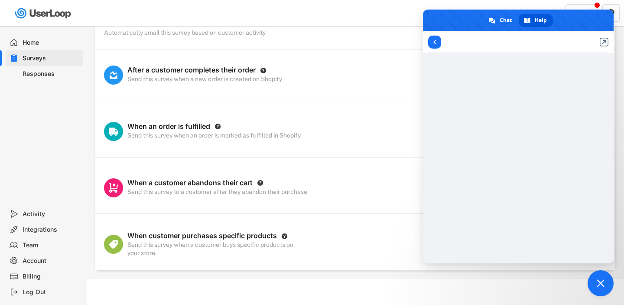
click at [266, 226] on div "When customer purchases specific products  Send this survey when a customer bu…" at bounding box center [355, 244] width 520 height 52
click at [603, 281] on span "Close chat" at bounding box center [601, 283] width 8 height 8
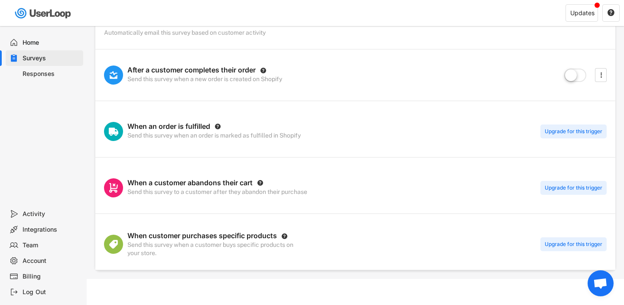
click at [285, 237] on text "" at bounding box center [285, 236] width 6 height 7
click at [569, 245] on div "Upgrade for this trigger" at bounding box center [574, 244] width 66 height 14
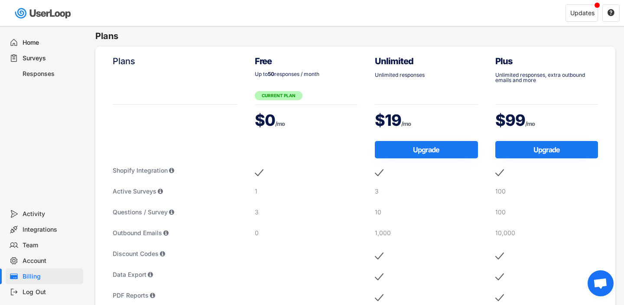
click at [33, 58] on div "Surveys" at bounding box center [51, 58] width 57 height 8
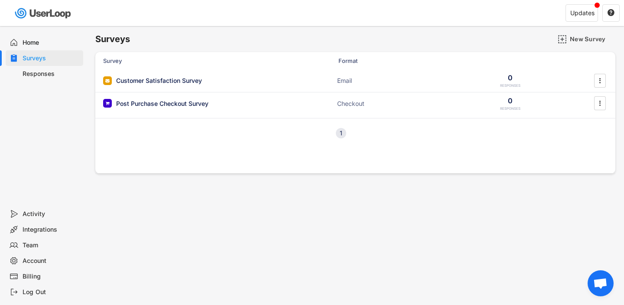
click at [229, 118] on div "1 Next" at bounding box center [355, 133] width 520 height 30
click at [226, 108] on div "Post Purchase Checkout Survey Checkout 0 RESPONSES " at bounding box center [355, 103] width 520 height 23
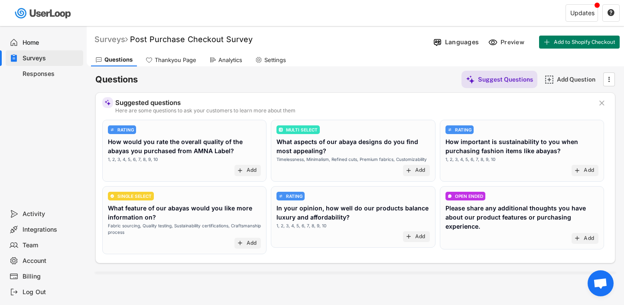
click at [119, 38] on div "Surveys" at bounding box center [111, 39] width 33 height 10
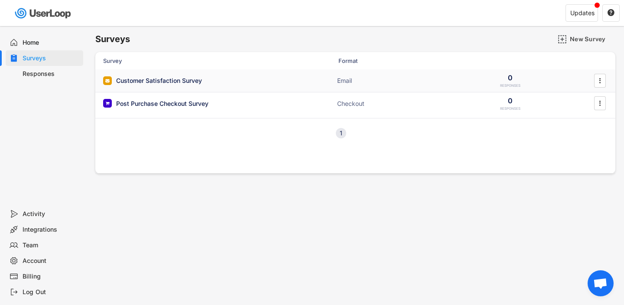
click at [226, 73] on div "Customer Satisfaction Survey Email 0 RESPONSES " at bounding box center [355, 80] width 520 height 23
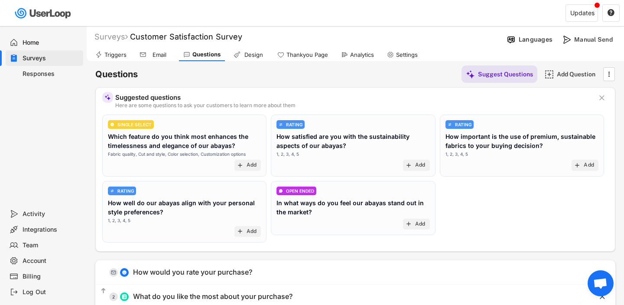
click at [303, 59] on div "Thankyou Page" at bounding box center [302, 54] width 59 height 13
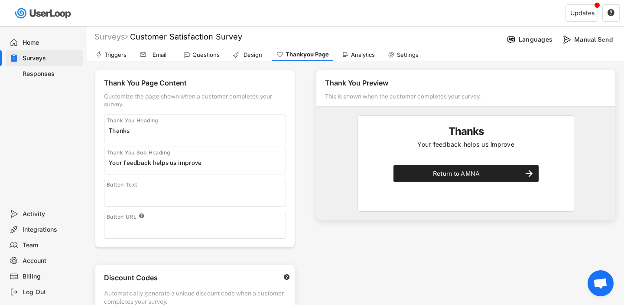
click at [170, 131] on input "input" at bounding box center [197, 130] width 177 height 13
type input "Thank you"
click at [143, 166] on input "input" at bounding box center [197, 162] width 177 height 13
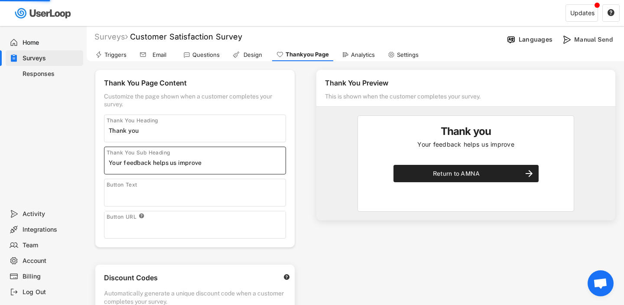
paste input "Your insight inspires our design journey"
click at [313, 187] on div "Thank You Preview This is shown when the customer completes your survey. Thank …" at bounding box center [466, 242] width 317 height 362
click at [262, 158] on input "input" at bounding box center [197, 162] width 177 height 13
click at [257, 163] on input "input" at bounding box center [197, 162] width 177 height 13
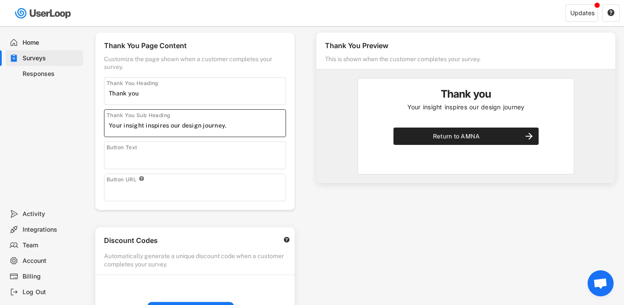
scroll to position [48, 0]
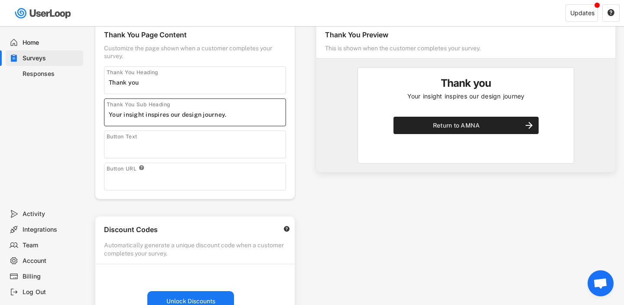
type input "Your insight inspires our design journey."
click at [261, 212] on div "Thank You Page Content Customize the page shown when a customer completes your …" at bounding box center [195, 248] width 217 height 471
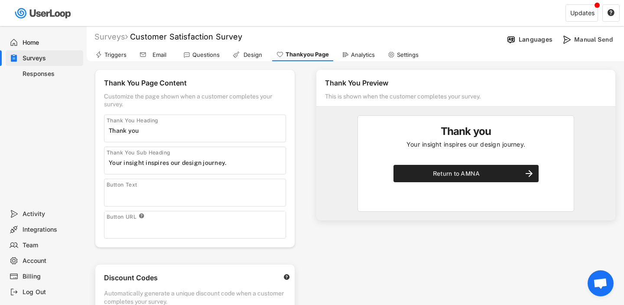
click at [349, 55] on div "Analytics" at bounding box center [359, 54] width 42 height 13
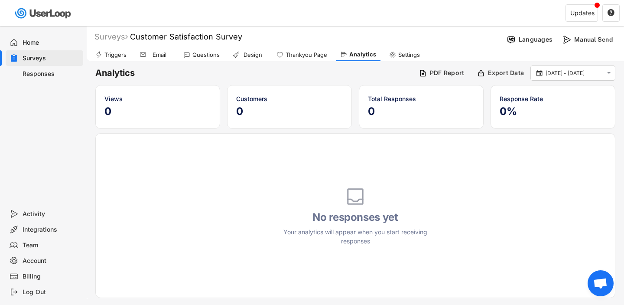
click at [305, 54] on div "Thankyou Page" at bounding box center [307, 54] width 42 height 7
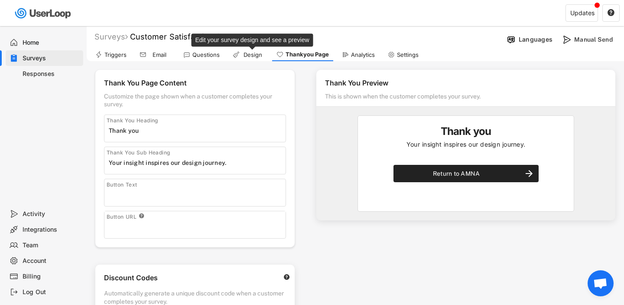
click at [251, 52] on div "Design" at bounding box center [253, 54] width 22 height 7
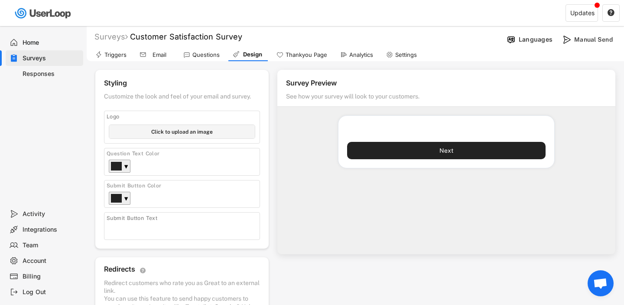
click at [113, 58] on div "Triggers" at bounding box center [115, 54] width 22 height 7
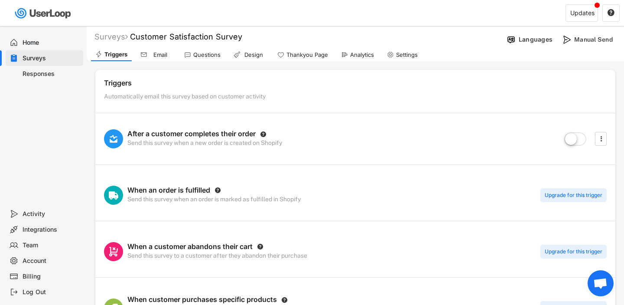
click at [162, 59] on div "Email" at bounding box center [155, 54] width 39 height 13
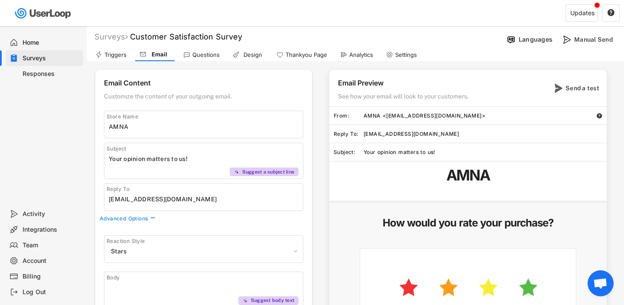
click at [259, 55] on div "Design" at bounding box center [253, 54] width 22 height 7
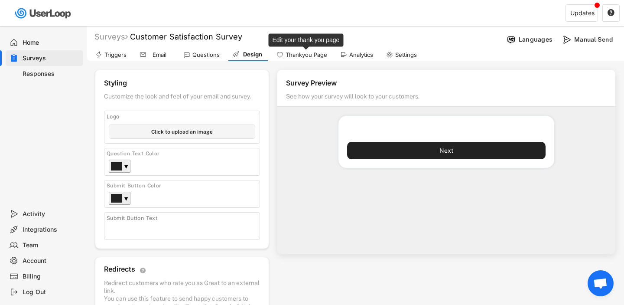
click at [296, 57] on div "Thankyou Page" at bounding box center [307, 54] width 42 height 7
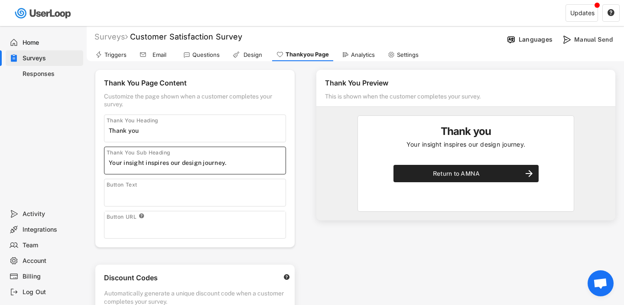
click at [186, 160] on input "input" at bounding box center [197, 162] width 177 height 13
click at [189, 56] on icon at bounding box center [186, 54] width 7 height 7
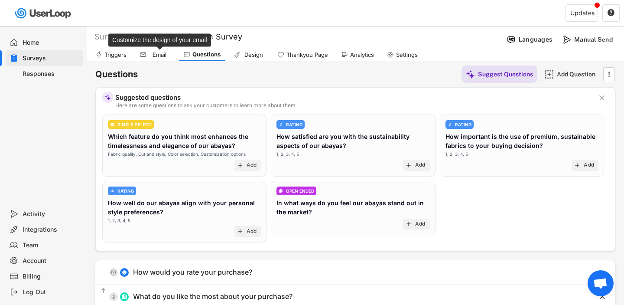
click at [160, 55] on div "Email" at bounding box center [160, 54] width 22 height 7
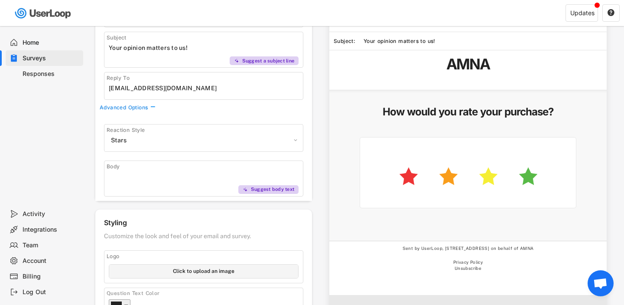
scroll to position [121, 0]
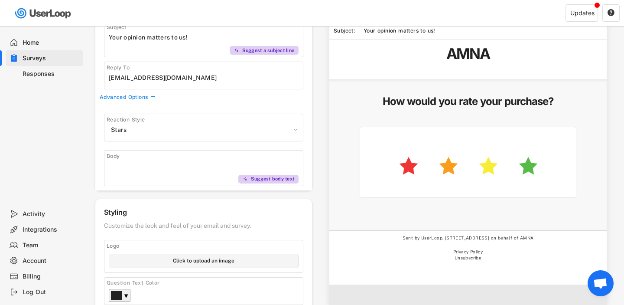
click at [190, 173] on div "Body Suggest body text" at bounding box center [203, 168] width 199 height 36
click at [186, 166] on input "input" at bounding box center [206, 166] width 194 height 13
paste input "It helps us create the perfect pieces for yout to wear now and forever."
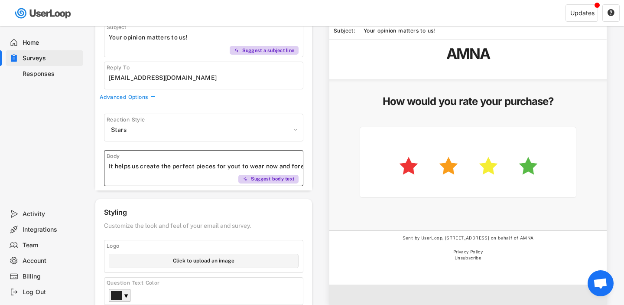
scroll to position [0, 9]
click at [230, 165] on input "input" at bounding box center [206, 166] width 194 height 13
click at [181, 166] on input "input" at bounding box center [206, 166] width 194 height 13
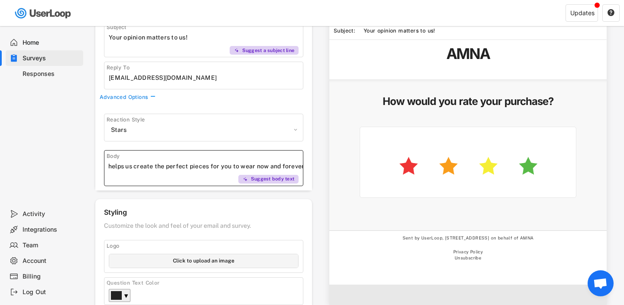
click at [181, 166] on input "input" at bounding box center [206, 166] width 194 height 13
type input "Your feedback helps us create the perfect pieces for you to wear now and foreve…"
click at [323, 176] on div "Email Preview See how your email will look to your customers. Send a test From:…" at bounding box center [463, 127] width 303 height 358
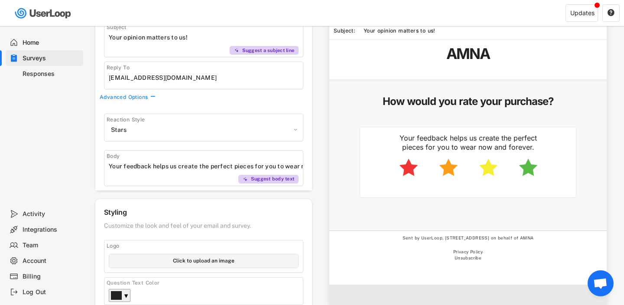
click at [205, 165] on input "input" at bounding box center [206, 166] width 194 height 13
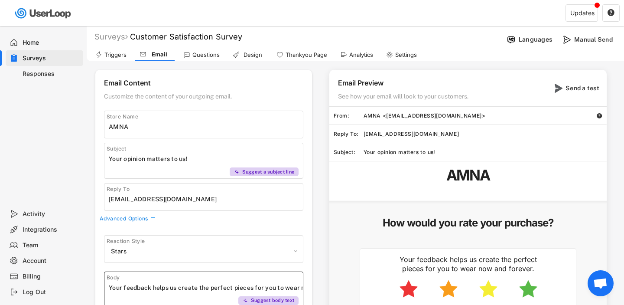
click at [202, 59] on div "Questions" at bounding box center [201, 54] width 45 height 13
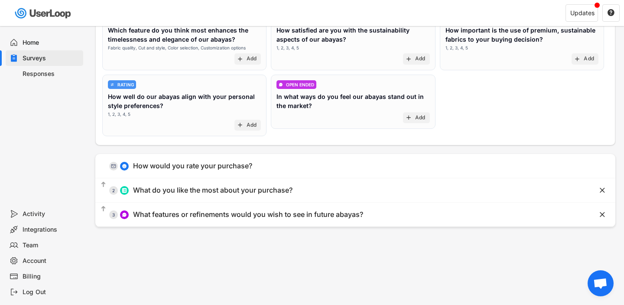
scroll to position [107, 0]
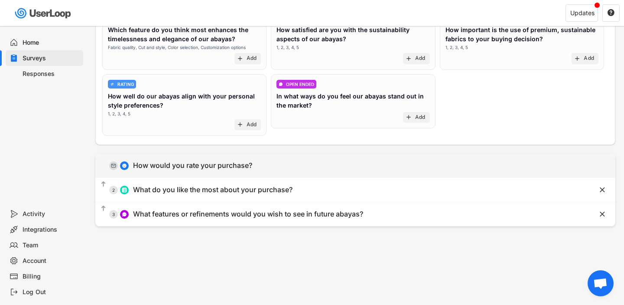
click at [189, 167] on div "How would you rate your purchase?" at bounding box center [192, 165] width 119 height 9
type input "How would you rate your purchase?"
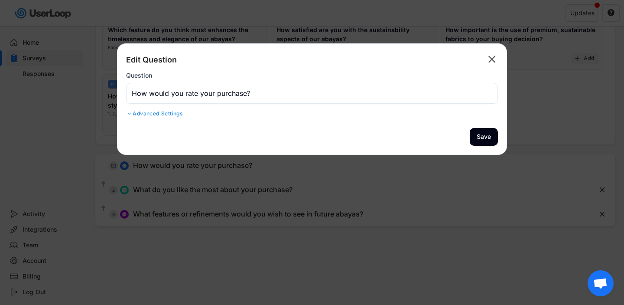
click at [164, 114] on div "Advanced Settings" at bounding box center [312, 113] width 372 height 7
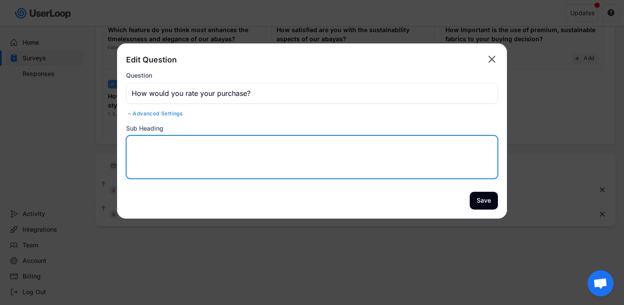
click at [184, 152] on textarea at bounding box center [312, 156] width 372 height 43
paste textarea "Your feedback helps us create the perfect pieces for you to wear now and foreve…"
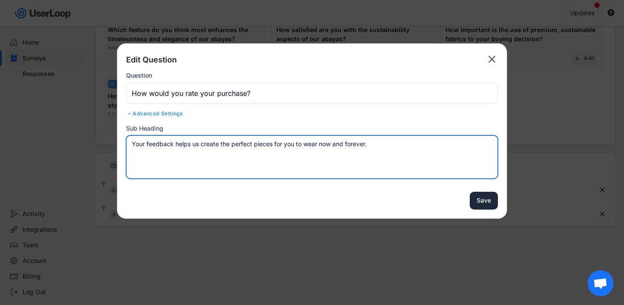
type textarea "Your feedback helps us create the perfect pieces for you to wear now and foreve…"
click at [486, 205] on button "Save" at bounding box center [484, 201] width 28 height 18
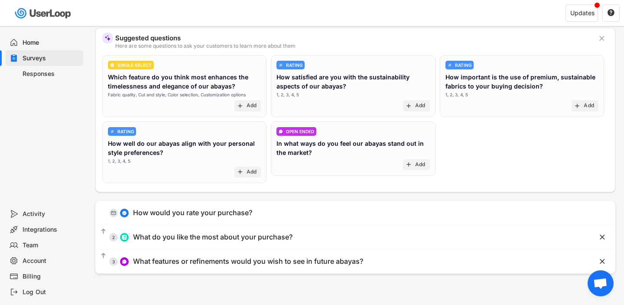
scroll to position [0, 0]
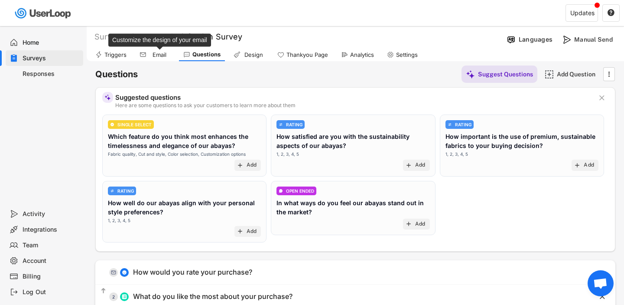
click at [167, 54] on div "Email" at bounding box center [160, 54] width 22 height 7
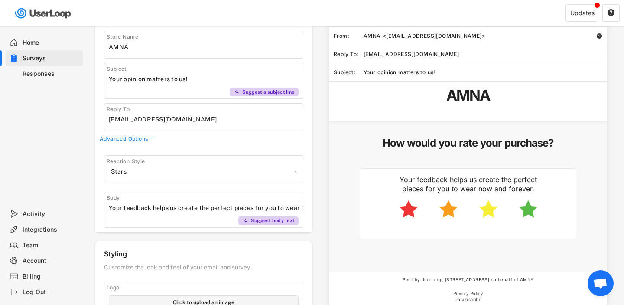
scroll to position [81, 0]
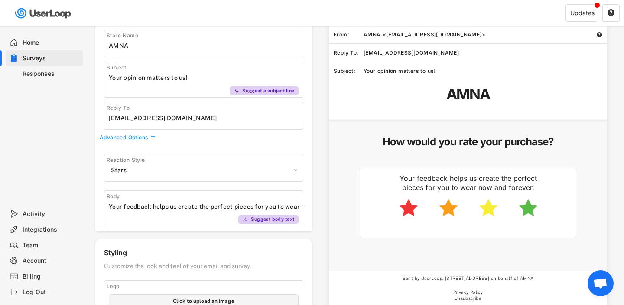
click at [149, 208] on input "input" at bounding box center [206, 206] width 194 height 13
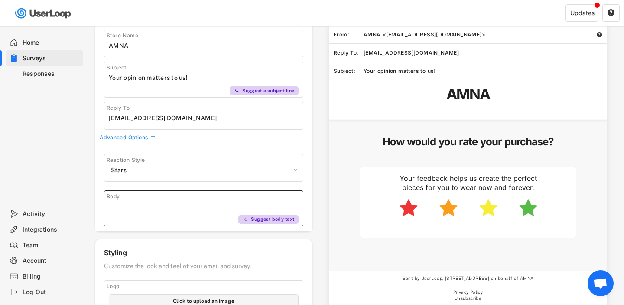
click at [292, 182] on div "Reaction Style Apple Default Hearts Stars Pugs Body Suggest body text" at bounding box center [203, 187] width 217 height 85
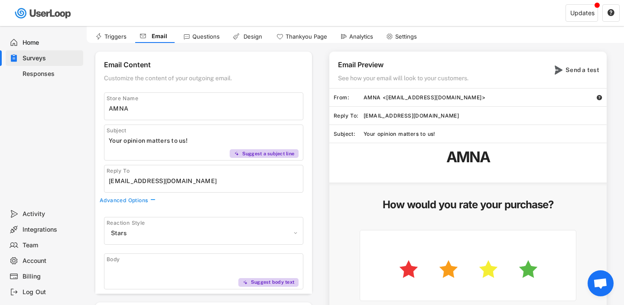
scroll to position [0, 0]
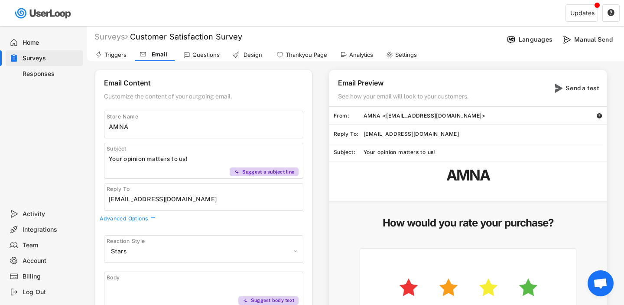
click at [210, 50] on div "Questions" at bounding box center [201, 54] width 45 height 13
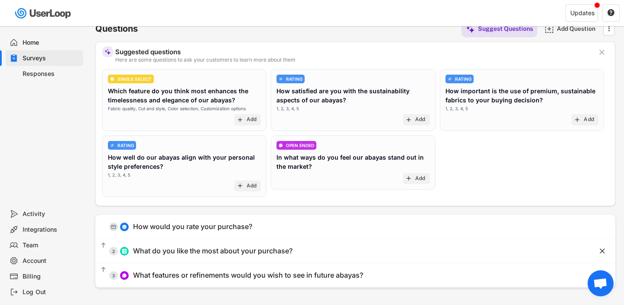
scroll to position [45, 0]
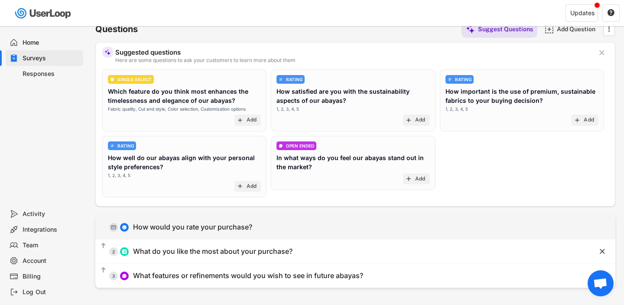
click at [200, 226] on div "How would you rate your purchase?" at bounding box center [192, 226] width 119 height 9
type input "How would you rate your purchase?"
type textarea "Your feedback helps us create the perfect pieces for you to wear now and foreve…"
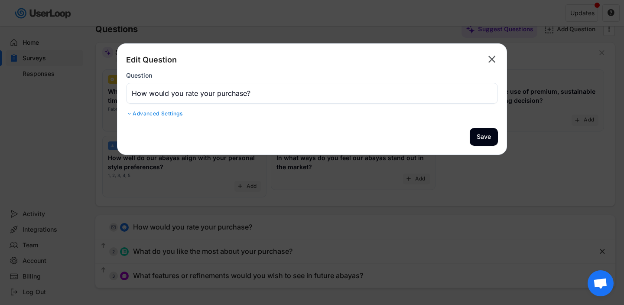
click at [163, 114] on div "Advanced Settings" at bounding box center [312, 113] width 372 height 7
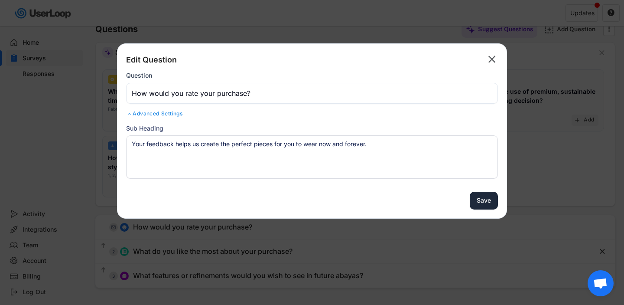
click at [489, 202] on button "Save" at bounding box center [484, 201] width 28 height 18
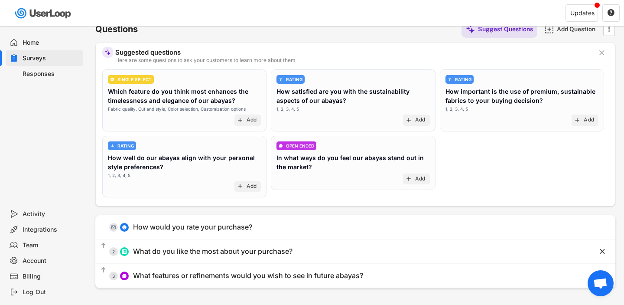
scroll to position [0, 0]
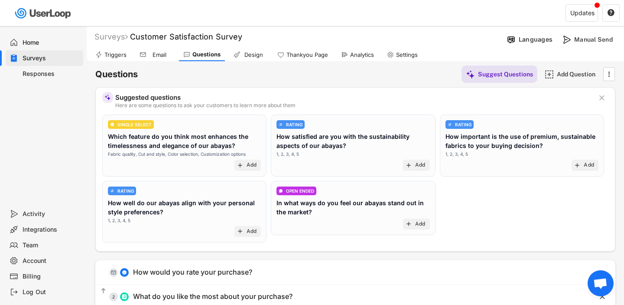
click at [252, 53] on div "Design" at bounding box center [254, 54] width 22 height 7
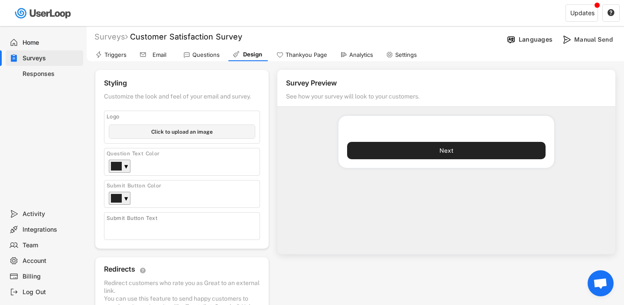
click at [113, 59] on div "Triggers" at bounding box center [111, 54] width 40 height 13
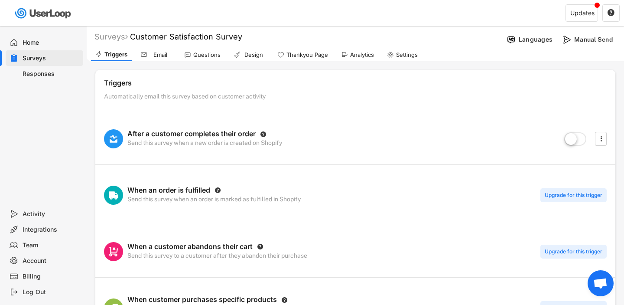
click at [153, 59] on div "Email" at bounding box center [155, 54] width 39 height 13
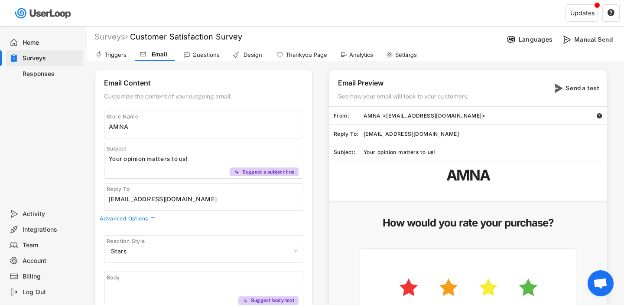
scroll to position [0, 0]
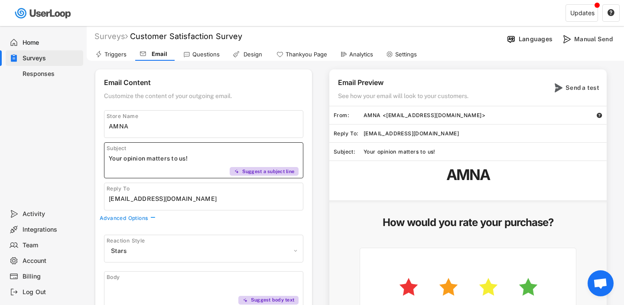
click at [127, 160] on input "input" at bounding box center [206, 158] width 194 height 13
click at [134, 161] on input "input" at bounding box center [206, 158] width 194 height 13
click at [160, 160] on input "input" at bounding box center [206, 158] width 194 height 13
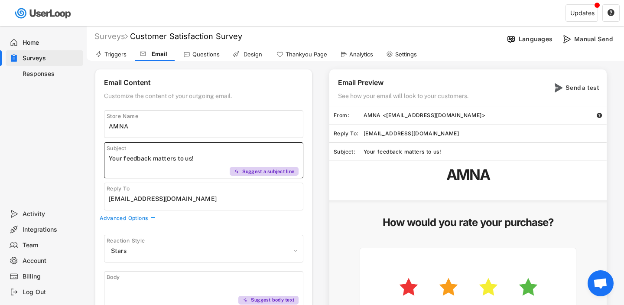
click at [160, 160] on input "input" at bounding box center [206, 158] width 194 height 13
click at [150, 159] on input "input" at bounding box center [206, 158] width 194 height 13
type input "We want to hear your feedback!"
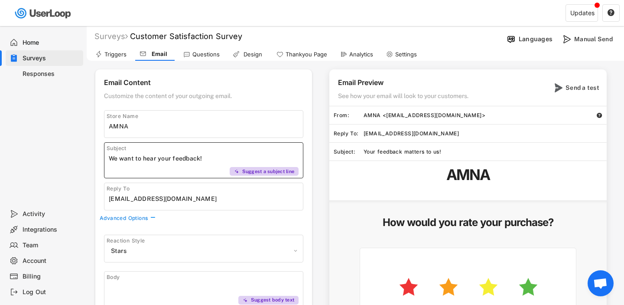
click at [294, 219] on div "Email Content Customize the content of your outgoing email. Store Name Subject …" at bounding box center [203, 190] width 217 height 242
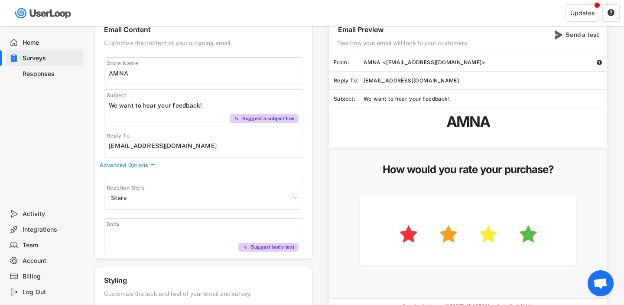
scroll to position [55, 0]
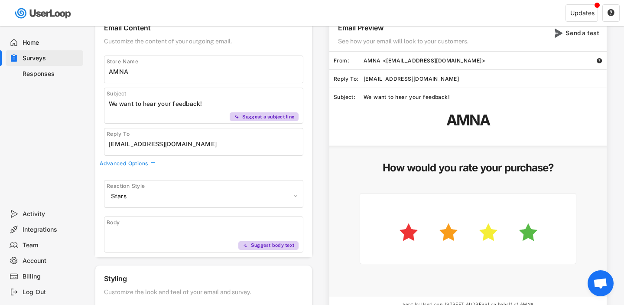
click at [193, 226] on input "input" at bounding box center [206, 232] width 194 height 13
paste input "Your feedback helps us create the perfect pieces for you to wear now and foreve…"
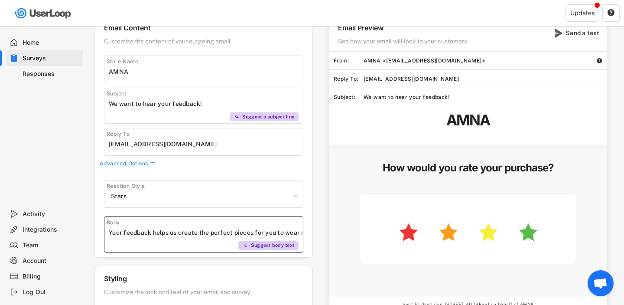
scroll to position [0, 45]
type input "Your feedback helps us create the perfect pieces for you to wear now and foreve…"
click at [281, 208] on div "Reaction Style Apple Default Hearts Stars Pugs Body Suggest body text" at bounding box center [203, 213] width 217 height 85
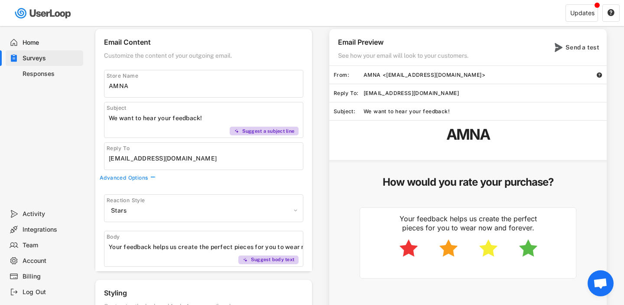
scroll to position [39, 0]
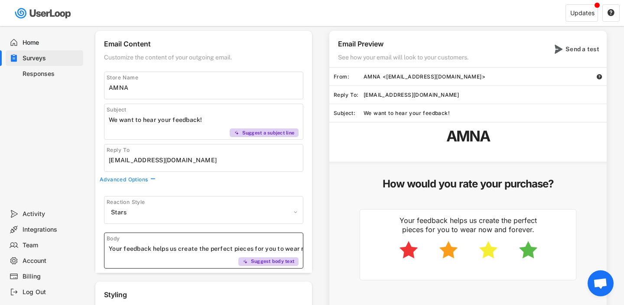
click at [236, 249] on input "input" at bounding box center [206, 248] width 194 height 13
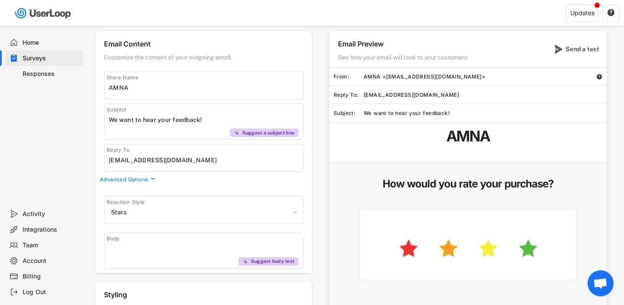
click at [313, 228] on div "Email Preview See how your email will look to your customers. Send a test From:…" at bounding box center [463, 210] width 303 height 358
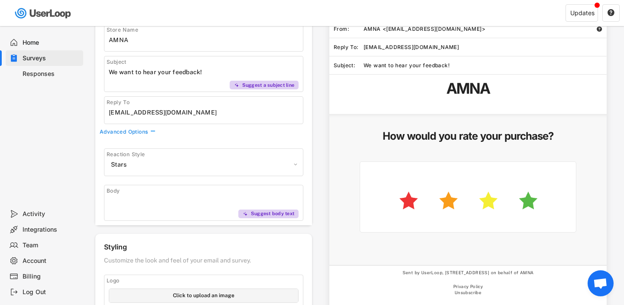
scroll to position [87, 0]
click at [175, 193] on div "Body" at bounding box center [170, 190] width 126 height 7
click at [175, 205] on input "input" at bounding box center [206, 200] width 194 height 13
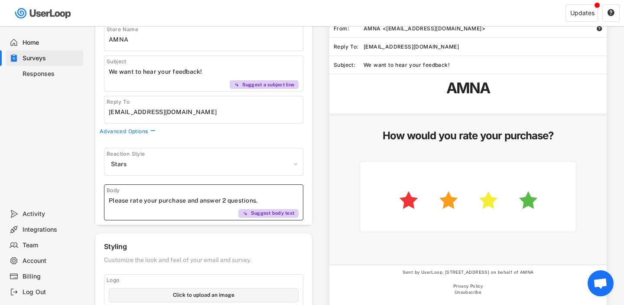
click at [257, 181] on div "Reaction Style Apple Default Hearts Stars Pugs Body Suggest body text" at bounding box center [203, 181] width 217 height 85
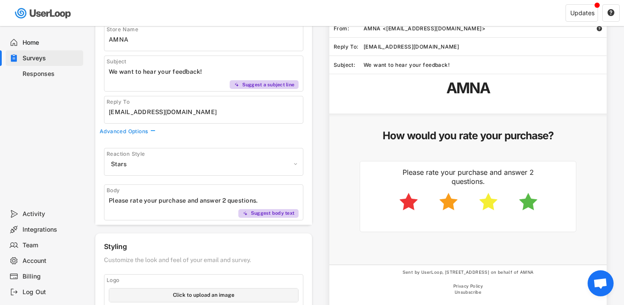
scroll to position [0, 0]
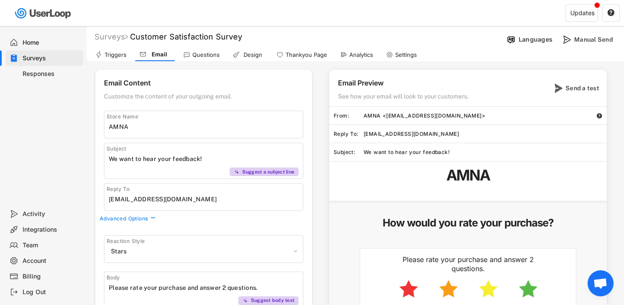
click at [228, 288] on input "input" at bounding box center [206, 287] width 194 height 13
click at [287, 286] on input "input" at bounding box center [206, 287] width 194 height 13
type input "Please rate your purchase and answer 2 quick questions"
click at [204, 58] on div "Questions" at bounding box center [201, 54] width 45 height 13
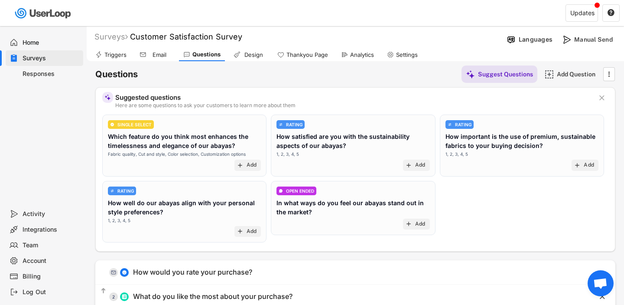
click at [65, 215] on div "Activity" at bounding box center [51, 214] width 57 height 8
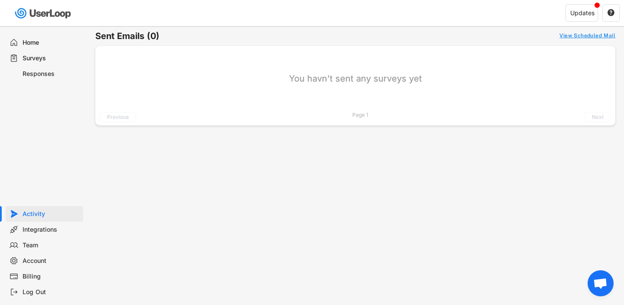
click at [588, 35] on div "View Scheduled Mail" at bounding box center [588, 36] width 56 height 7
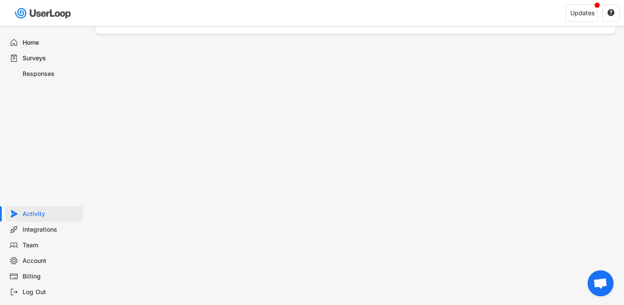
scroll to position [342, 0]
click at [41, 58] on div "Surveys" at bounding box center [51, 58] width 57 height 8
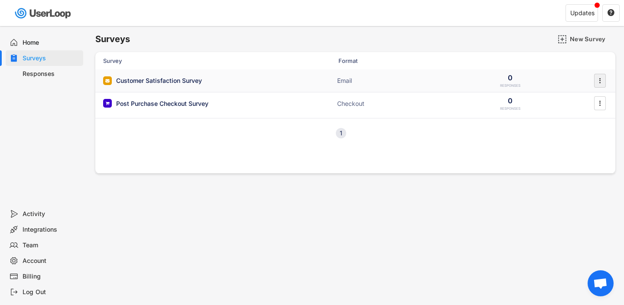
click at [602, 78] on icon "" at bounding box center [600, 80] width 9 height 13
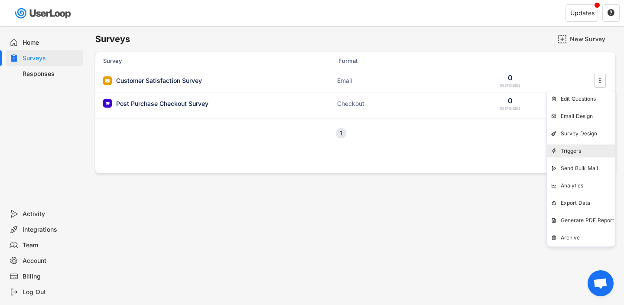
click at [564, 152] on div "Triggers" at bounding box center [588, 150] width 55 height 7
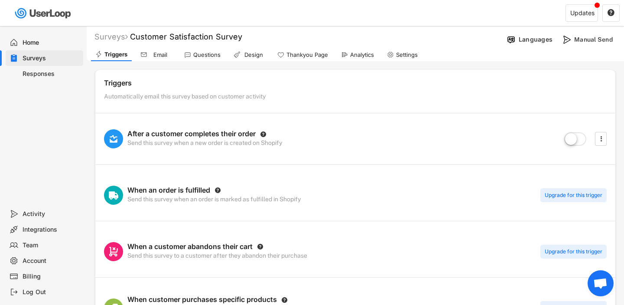
click at [162, 49] on div "Email" at bounding box center [155, 54] width 39 height 13
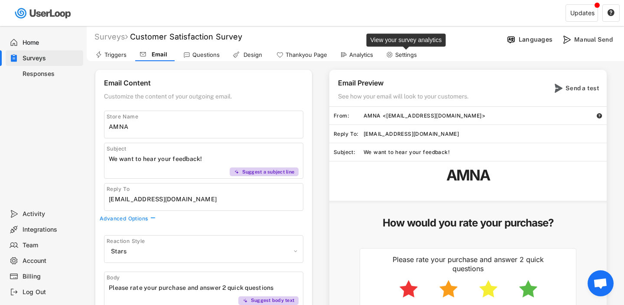
click at [405, 52] on div "Settings" at bounding box center [406, 54] width 22 height 7
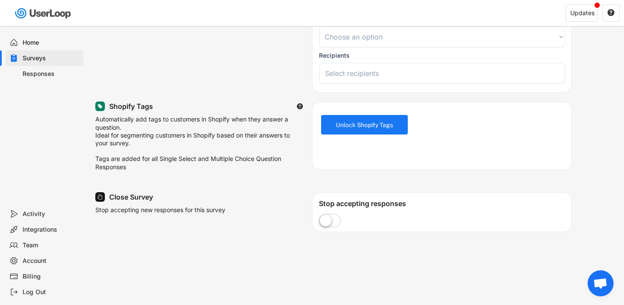
scroll to position [159, 0]
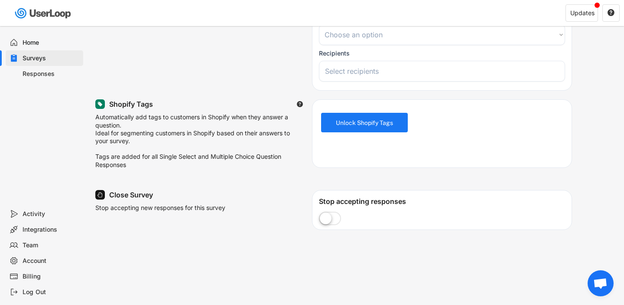
click at [339, 222] on label at bounding box center [330, 218] width 26 height 19
click at [0, 0] on input "checkbox" at bounding box center [0, 0] width 0 height 0
click at [339, 222] on label at bounding box center [330, 218] width 26 height 19
click at [0, 0] on input "checkbox" at bounding box center [0, 0] width 0 height 0
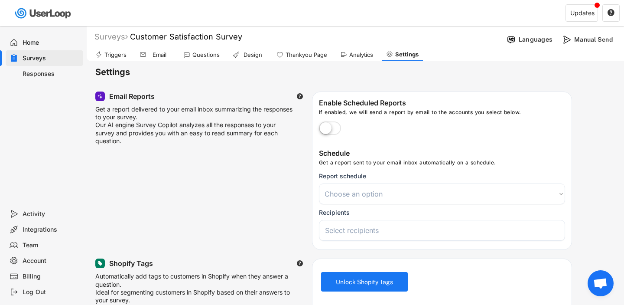
select select
click at [116, 38] on div "Surveys" at bounding box center [111, 37] width 33 height 10
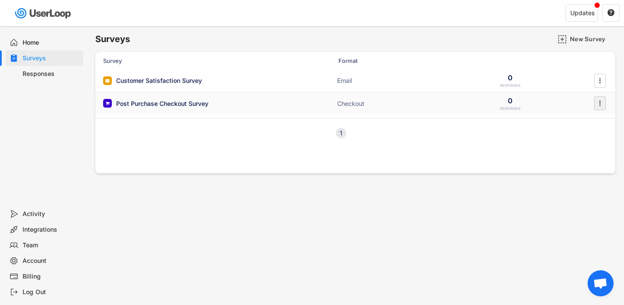
click at [600, 105] on text "" at bounding box center [601, 103] width 2 height 9
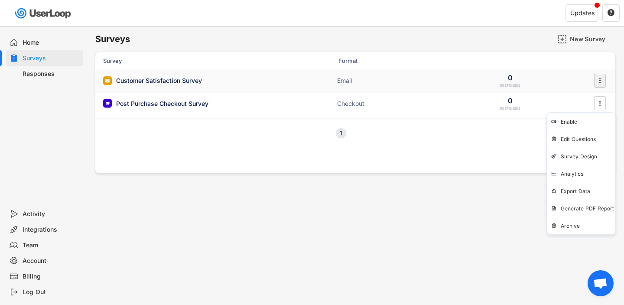
click at [604, 85] on icon "" at bounding box center [600, 80] width 9 height 13
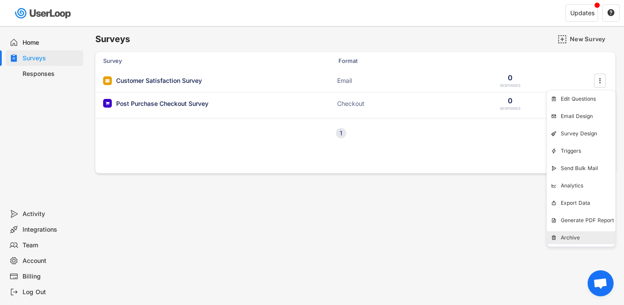
click at [578, 239] on div "Archive" at bounding box center [588, 237] width 55 height 7
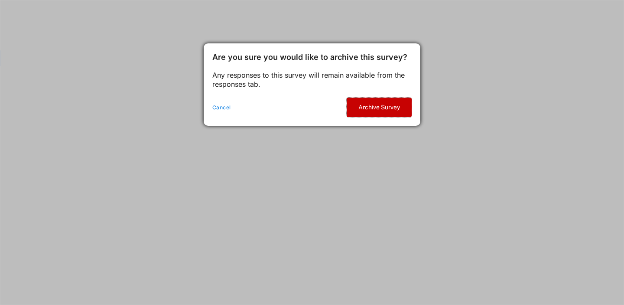
click at [398, 108] on button "Archive Survey" at bounding box center [379, 108] width 65 height 20
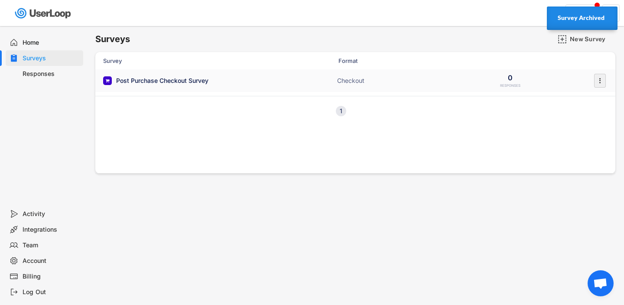
click at [606, 82] on div "" at bounding box center [600, 81] width 12 height 14
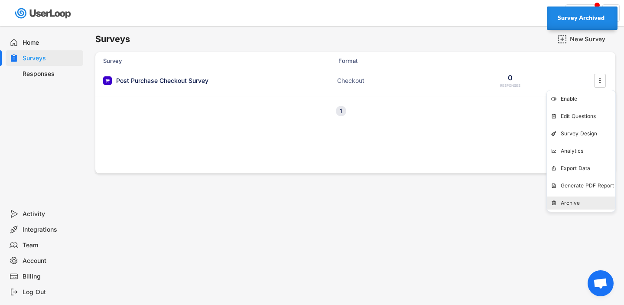
click at [573, 204] on div "Archive" at bounding box center [588, 202] width 55 height 7
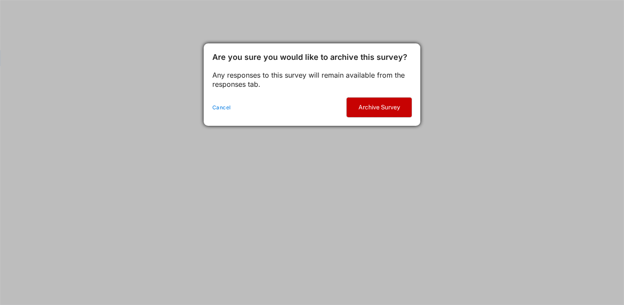
click at [386, 104] on button "Archive Survey" at bounding box center [379, 108] width 65 height 20
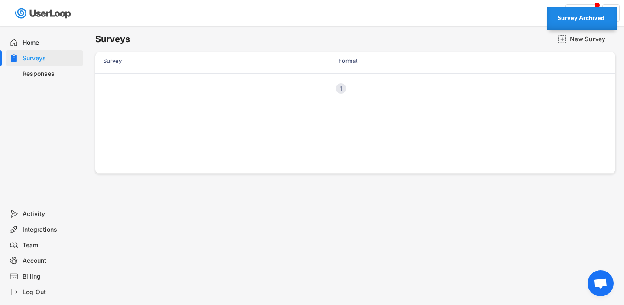
click at [505, 47] on div "Surveys New Survey" at bounding box center [355, 38] width 520 height 17
